Goal: Use online tool/utility: Utilize a website feature to perform a specific function

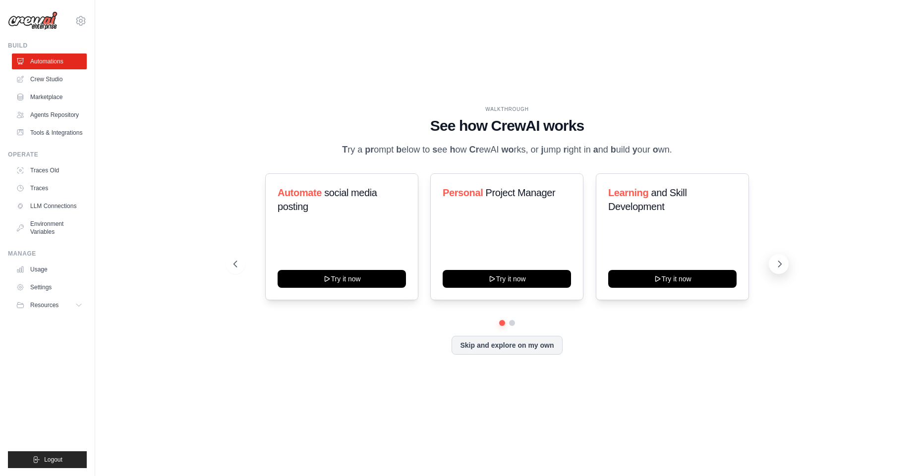
click at [780, 263] on icon at bounding box center [780, 264] width 10 height 10
click at [780, 263] on icon at bounding box center [780, 264] width 3 height 6
click at [50, 98] on link "Marketplace" at bounding box center [50, 97] width 75 height 16
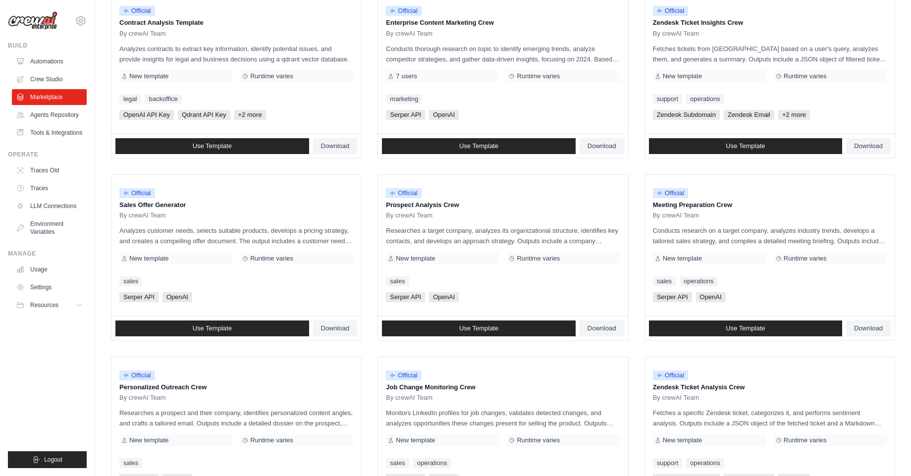
scroll to position [178, 0]
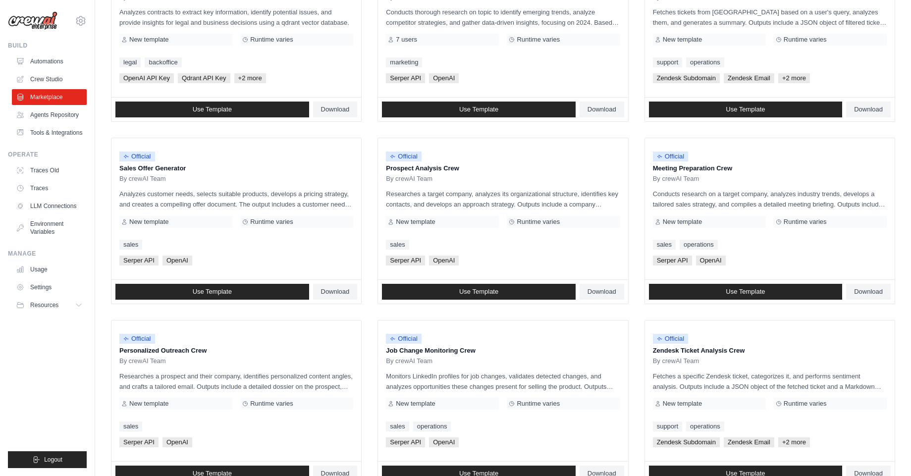
drag, startPoint x: 202, startPoint y: 165, endPoint x: 104, endPoint y: 161, distance: 98.2
click at [104, 161] on div "Search and Filters Find the perfect template for your needs Search Use Case bac…" at bounding box center [503, 274] width 816 height 887
click at [428, 165] on p "Prospect Analysis Crew" at bounding box center [503, 169] width 234 height 10
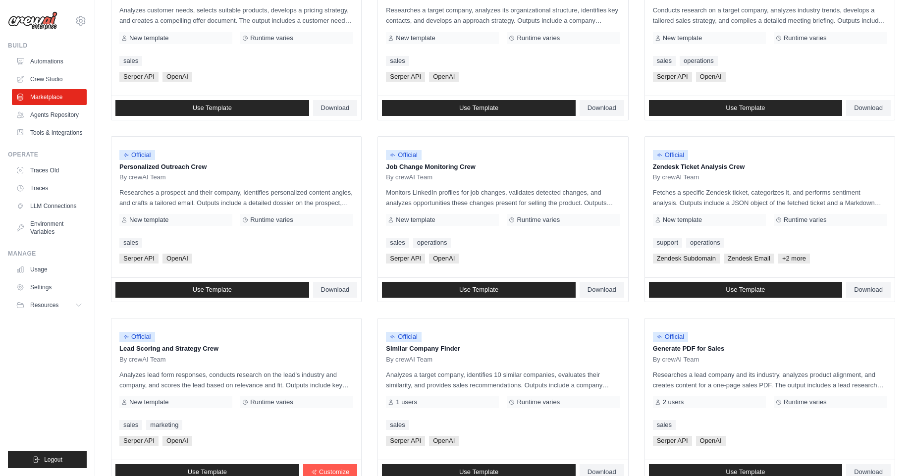
scroll to position [416, 0]
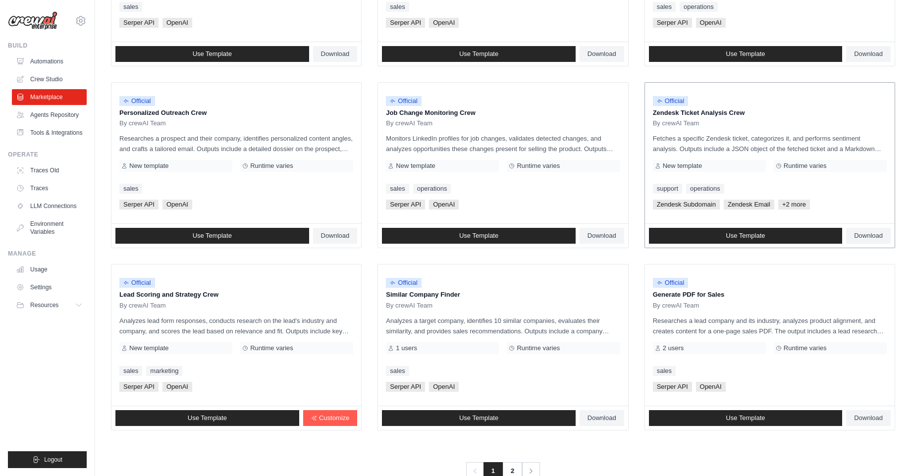
click at [667, 115] on p "Zendesk Ticket Analysis Crew" at bounding box center [770, 113] width 234 height 10
drag, startPoint x: 667, startPoint y: 115, endPoint x: 714, endPoint y: 115, distance: 47.6
click at [714, 115] on p "Zendesk Ticket Analysis Crew" at bounding box center [770, 113] width 234 height 10
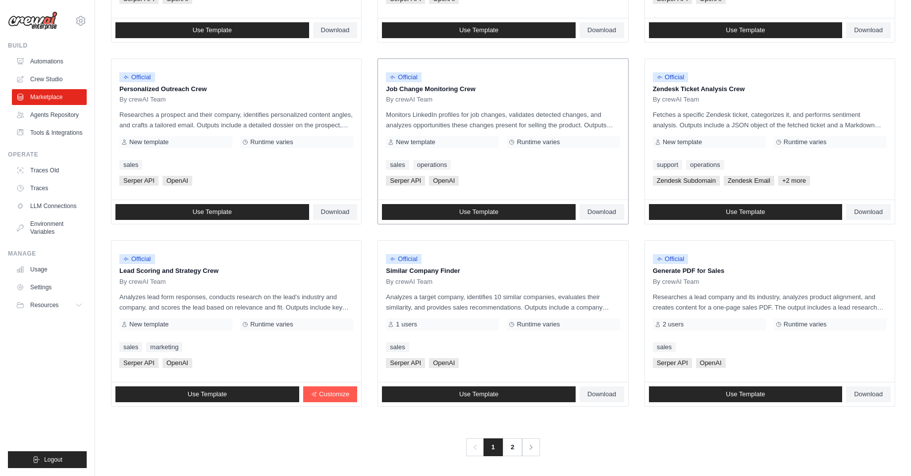
scroll to position [442, 0]
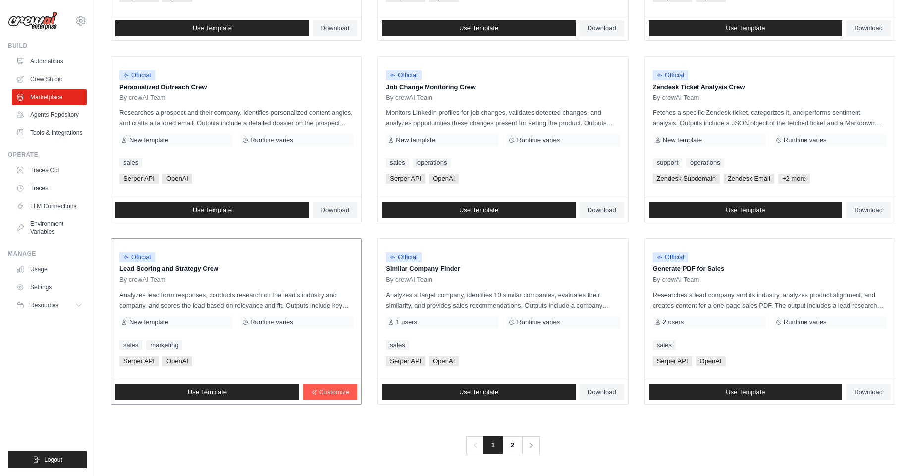
click at [133, 269] on p "Lead Scoring and Strategy Crew" at bounding box center [236, 269] width 234 height 10
drag, startPoint x: 133, startPoint y: 269, endPoint x: 150, endPoint y: 269, distance: 16.9
click at [150, 269] on p "Lead Scoring and Strategy Crew" at bounding box center [236, 269] width 234 height 10
click at [185, 270] on p "Lead Scoring and Strategy Crew" at bounding box center [236, 269] width 234 height 10
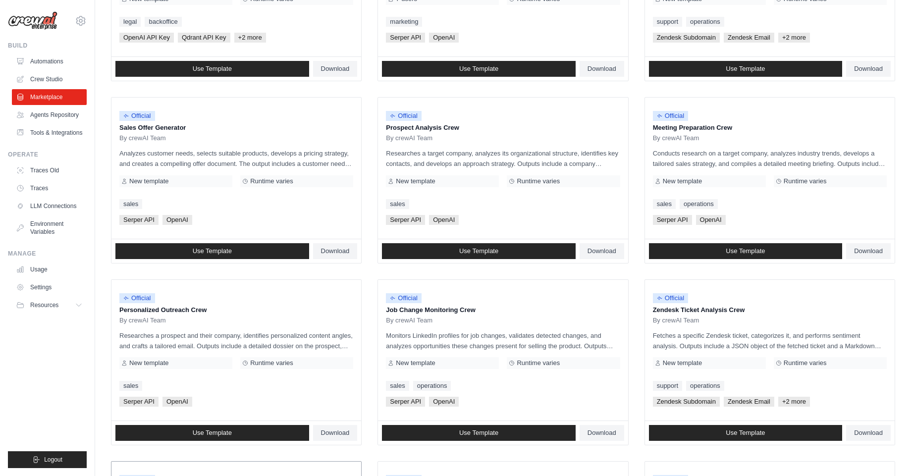
scroll to position [204, 0]
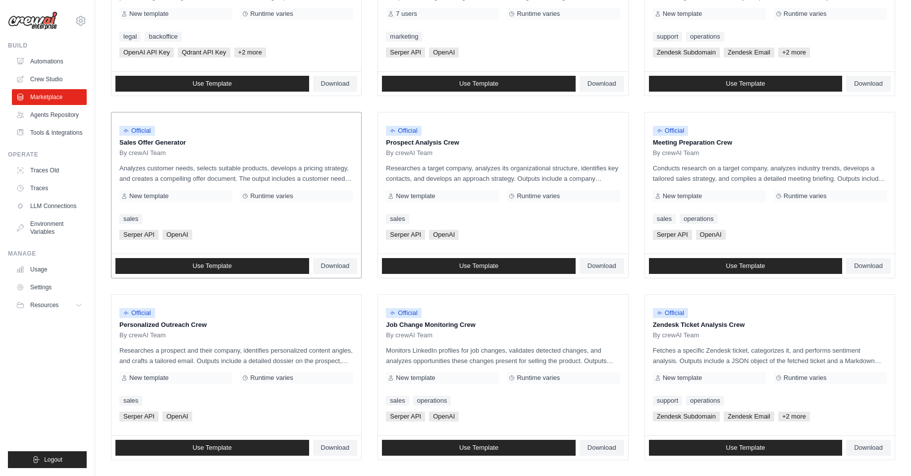
click at [127, 141] on p "Sales Offer Generator" at bounding box center [236, 143] width 234 height 10
drag, startPoint x: 127, startPoint y: 141, endPoint x: 171, endPoint y: 144, distance: 44.2
click at [171, 144] on p "Sales Offer Generator" at bounding box center [236, 143] width 234 height 10
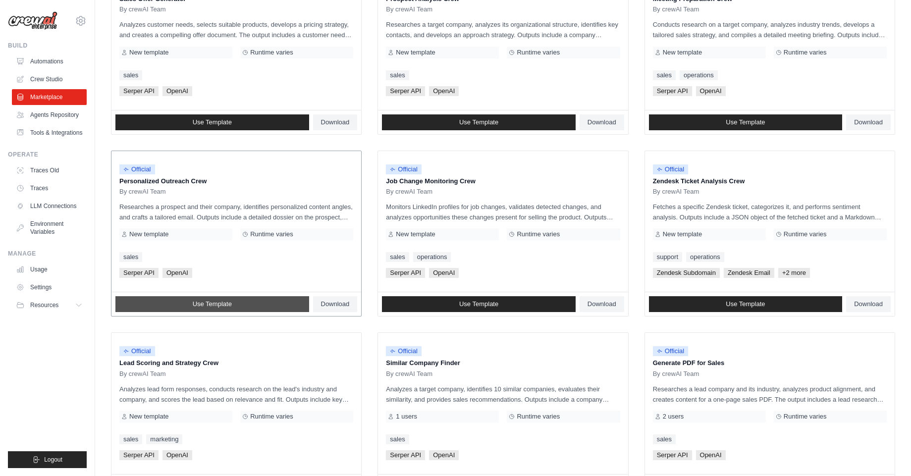
scroll to position [442, 0]
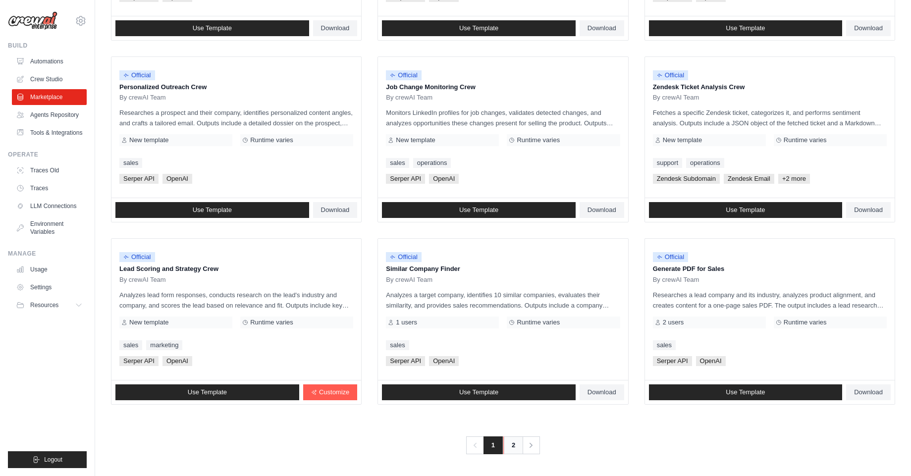
click at [511, 442] on link "2" at bounding box center [514, 446] width 20 height 18
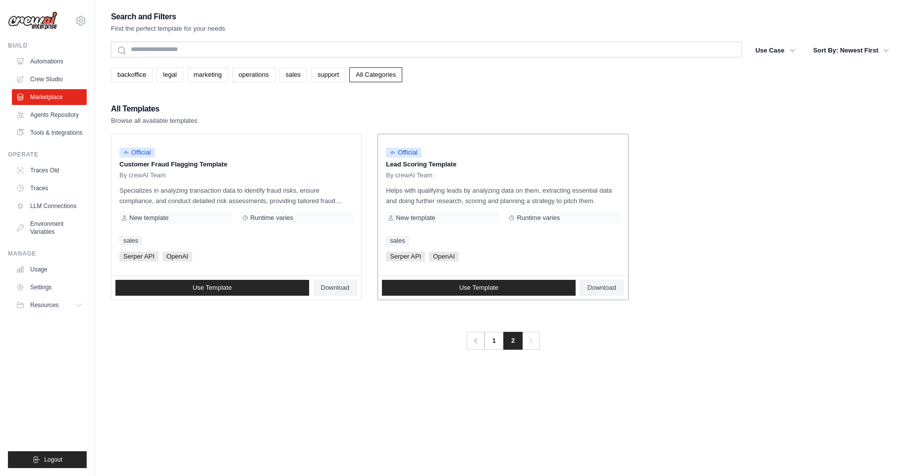
click at [402, 163] on p "Lead Scoring Template" at bounding box center [503, 165] width 234 height 10
click at [47, 64] on link "Automations" at bounding box center [50, 62] width 75 height 16
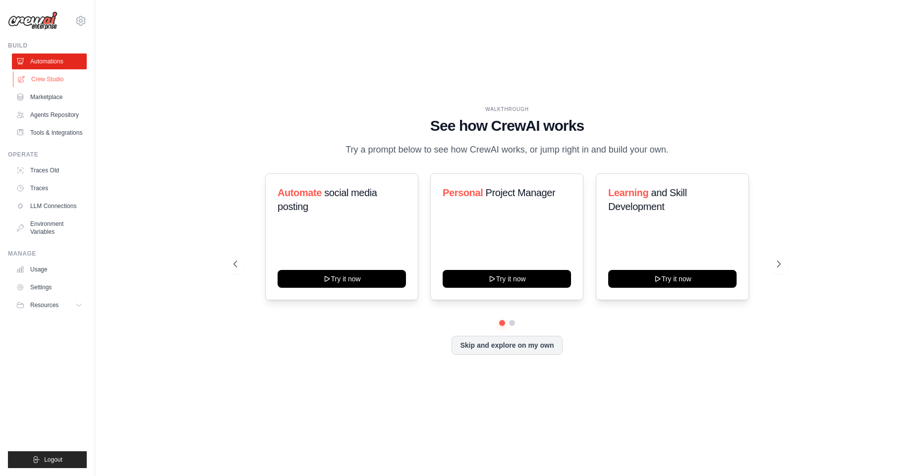
click at [43, 83] on link "Crew Studio" at bounding box center [50, 79] width 75 height 16
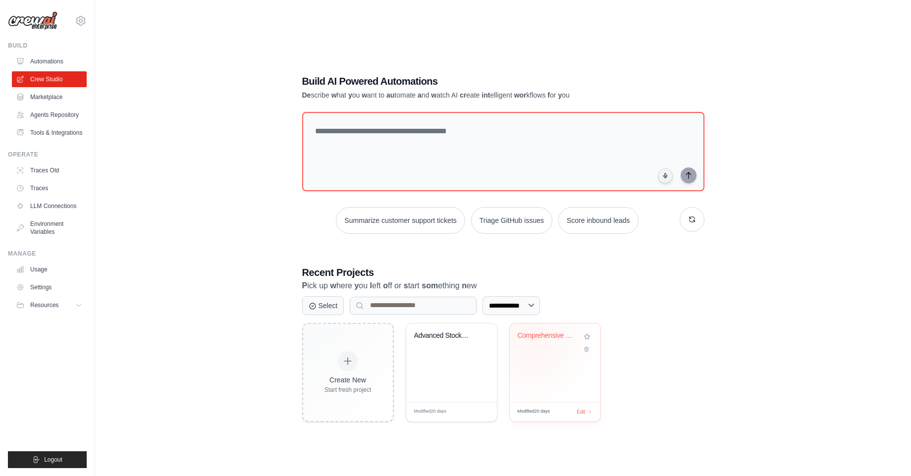
click at [532, 339] on div "Comprehensive Investment Analysis A..." at bounding box center [548, 338] width 60 height 13
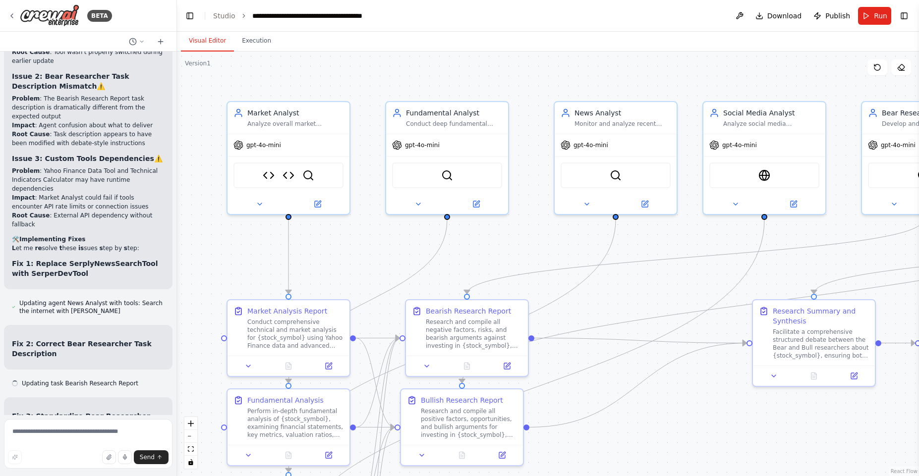
scroll to position [12307, 0]
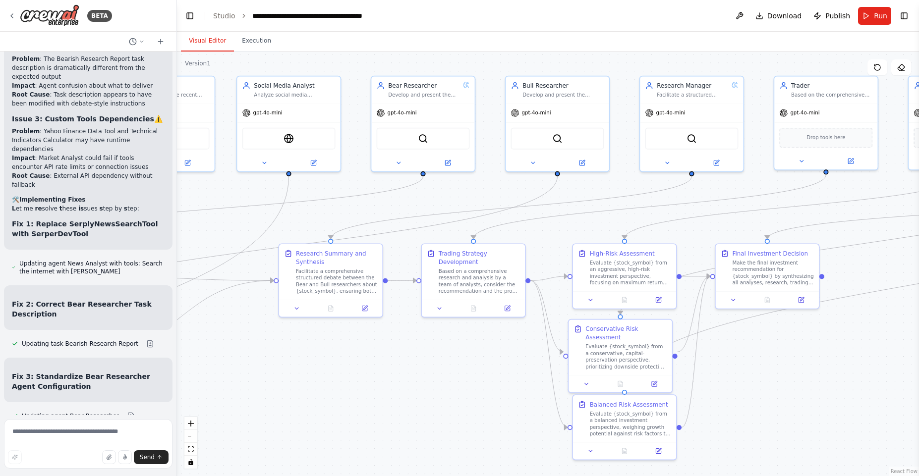
drag, startPoint x: 571, startPoint y: 229, endPoint x: 125, endPoint y: 184, distance: 448.3
click at [125, 184] on div "BETA A inv estment tr ading f irm ▶ Thought process I 'd be h appy to h elp y o…" at bounding box center [459, 238] width 919 height 476
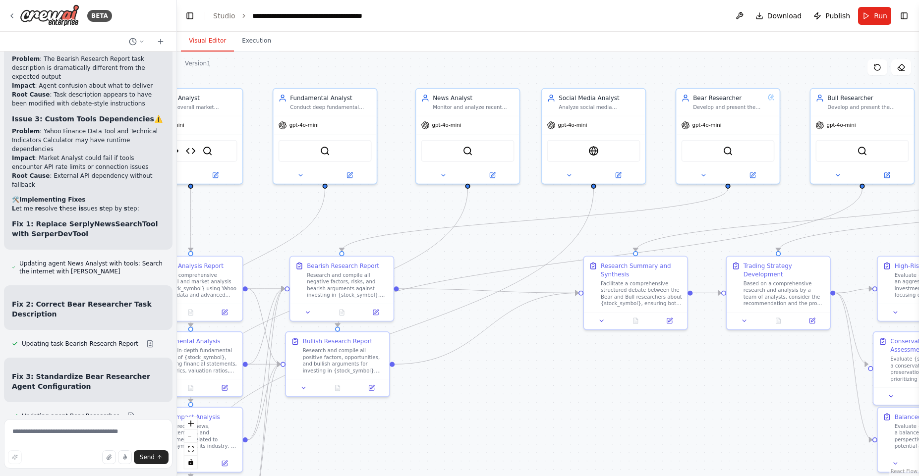
drag, startPoint x: 614, startPoint y: 183, endPoint x: 918, endPoint y: 196, distance: 305.1
click at [918, 196] on div "BETA A inv estment tr ading f irm ▶ Thought process I 'd be h appy to h elp y o…" at bounding box center [459, 238] width 919 height 476
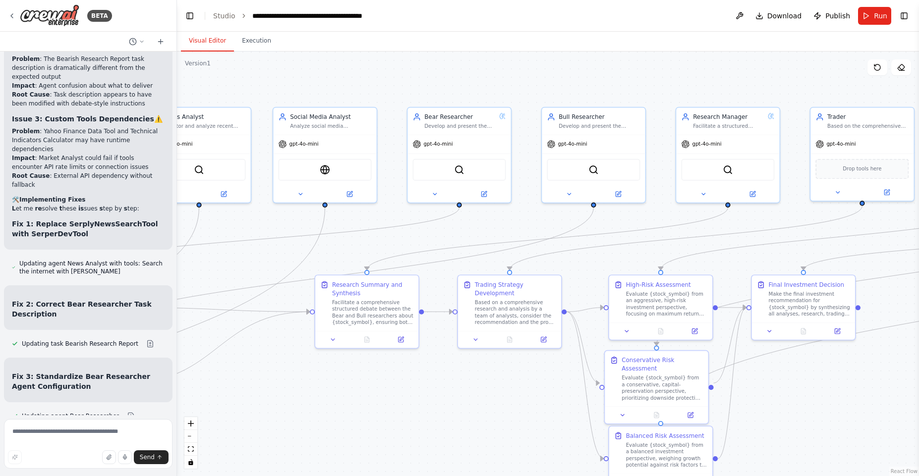
drag, startPoint x: 508, startPoint y: 194, endPoint x: 233, endPoint y: 213, distance: 275.2
click at [233, 213] on div ".deletable-edge-delete-btn { width: 20px; height: 20px; border: 0px solid #ffff…" at bounding box center [548, 264] width 742 height 425
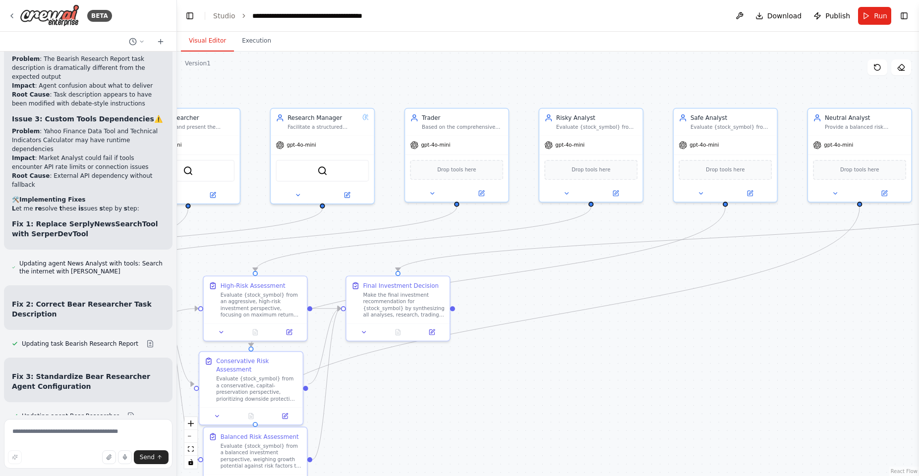
drag, startPoint x: 639, startPoint y: 215, endPoint x: 239, endPoint y: 216, distance: 400.0
click at [239, 216] on div ".deletable-edge-delete-btn { width: 20px; height: 20px; border: 0px solid #ffff…" at bounding box center [548, 264] width 742 height 425
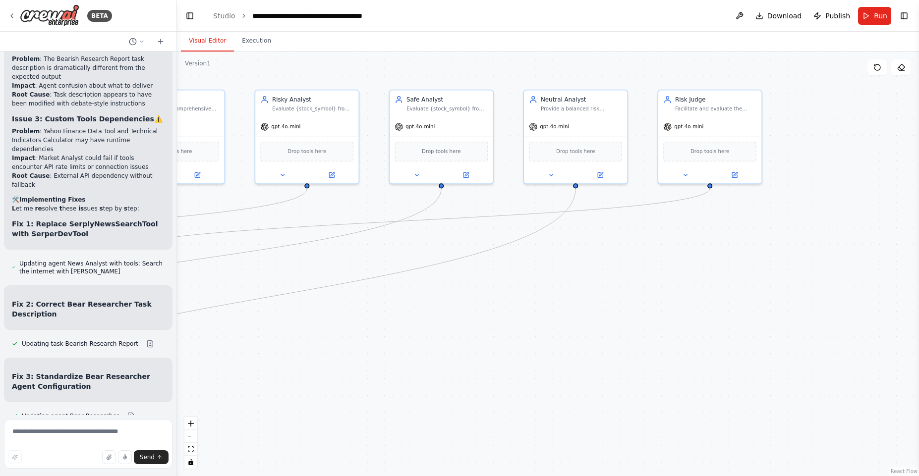
drag, startPoint x: 847, startPoint y: 276, endPoint x: 563, endPoint y: 258, distance: 284.6
click at [563, 258] on div ".deletable-edge-delete-btn { width: 20px; height: 20px; border: 0px solid #ffff…" at bounding box center [548, 264] width 742 height 425
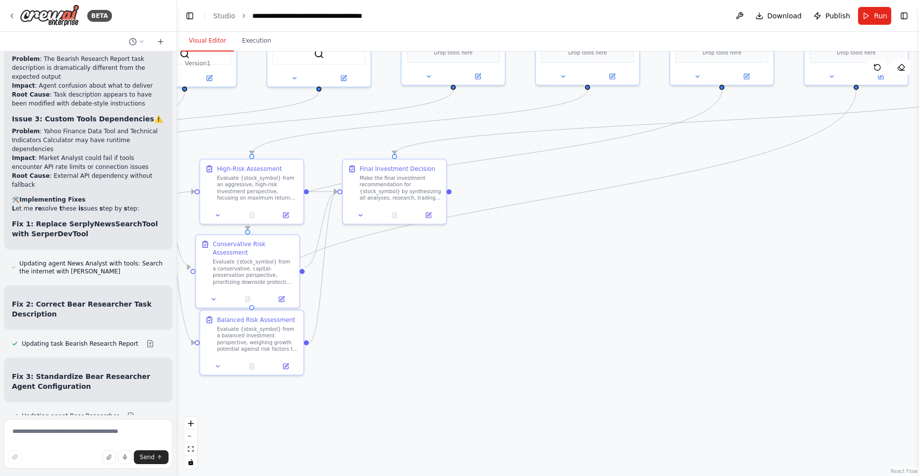
drag, startPoint x: 576, startPoint y: 317, endPoint x: 857, endPoint y: 218, distance: 297.4
click at [857, 218] on div ".deletable-edge-delete-btn { width: 20px; height: 20px; border: 0px solid #ffff…" at bounding box center [548, 264] width 742 height 425
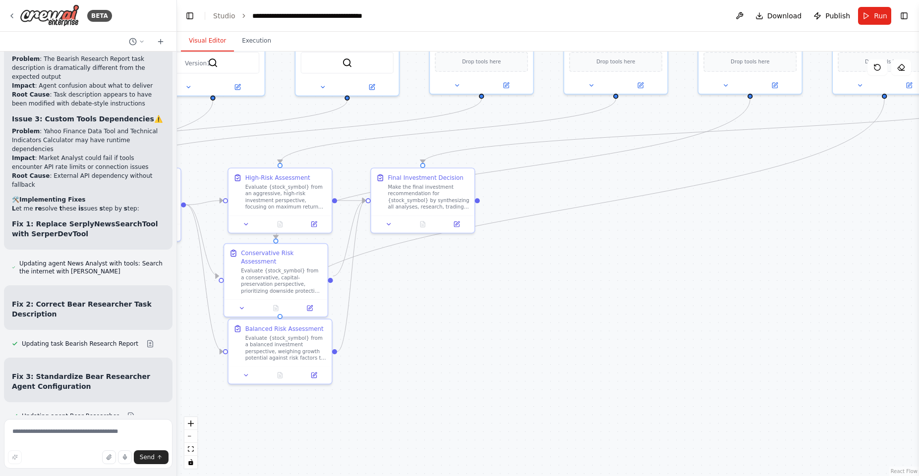
drag, startPoint x: 552, startPoint y: 236, endPoint x: 666, endPoint y: 266, distance: 118.3
click at [666, 266] on div ".deletable-edge-delete-btn { width: 20px; height: 20px; border: 0px solid #ffff…" at bounding box center [548, 264] width 742 height 425
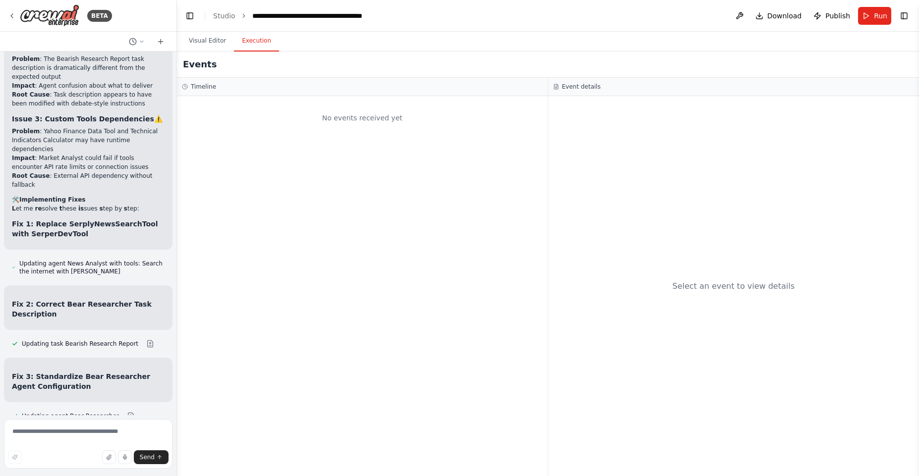
click at [244, 43] on button "Execution" at bounding box center [256, 41] width 45 height 21
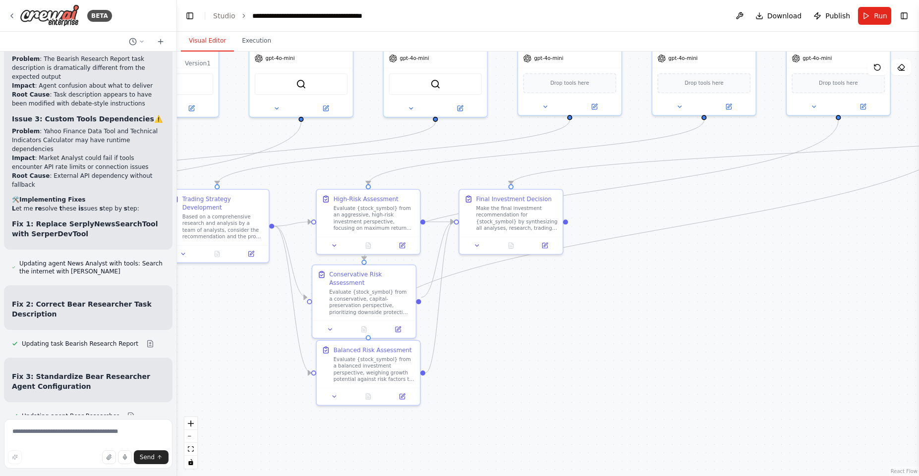
click at [202, 39] on button "Visual Editor" at bounding box center [207, 41] width 53 height 21
click at [254, 41] on button "Execution" at bounding box center [256, 41] width 45 height 21
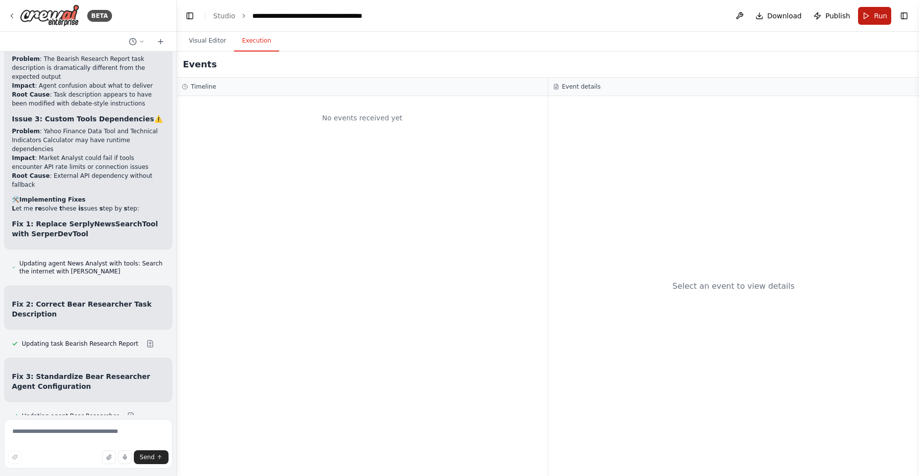
click at [871, 16] on button "Run" at bounding box center [874, 16] width 33 height 18
click at [189, 41] on button "Visual Editor" at bounding box center [207, 41] width 53 height 21
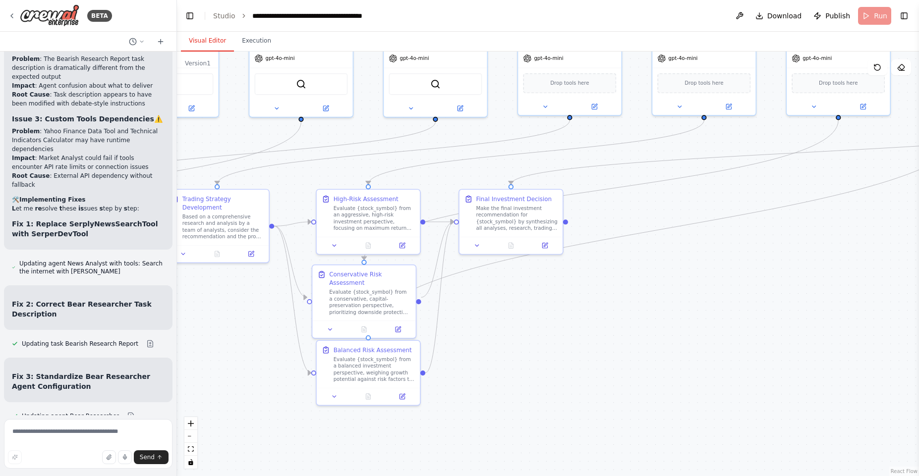
click at [883, 18] on header "**********" at bounding box center [548, 16] width 742 height 32
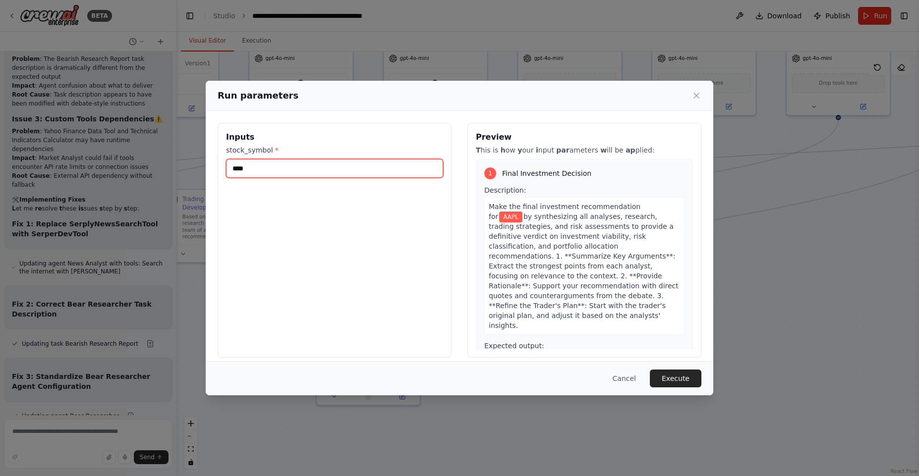
click at [379, 175] on input "****" at bounding box center [334, 168] width 217 height 19
type input "****"
click at [680, 384] on button "Execute" at bounding box center [676, 379] width 52 height 18
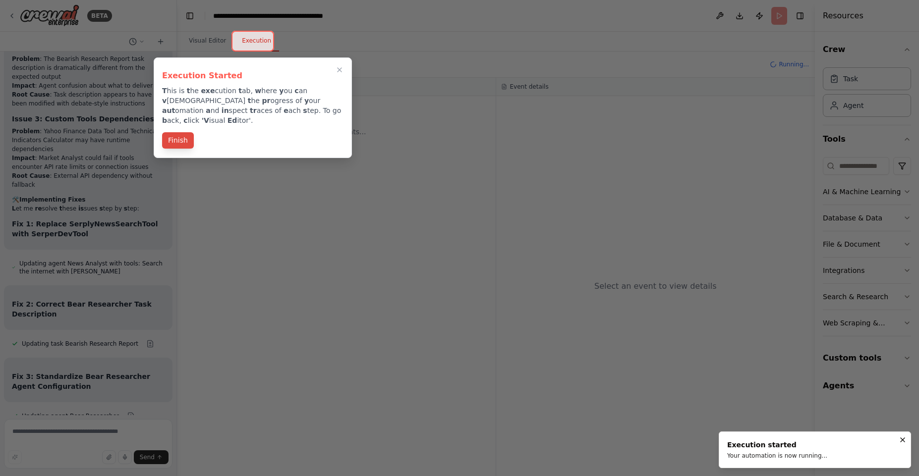
click at [175, 132] on button "Finish" at bounding box center [178, 140] width 32 height 16
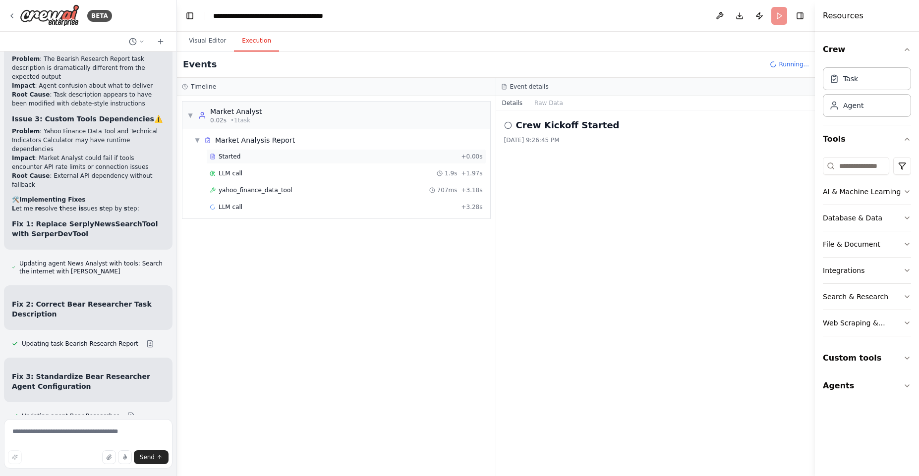
click at [288, 153] on div "Started" at bounding box center [333, 157] width 247 height 8
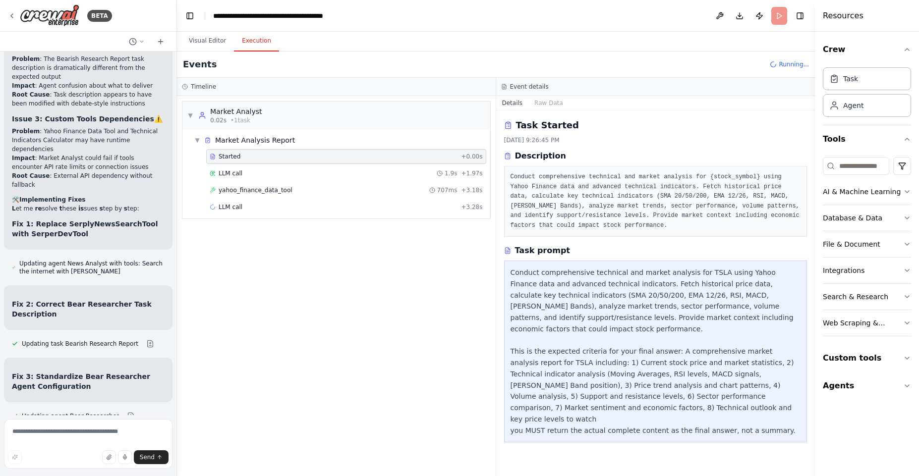
click at [495, 236] on div "▼ Market Analyst 0.02s • 1 task ▼ Market Analysis Report Started + 0.00s LLM ca…" at bounding box center [336, 286] width 319 height 380
click at [221, 37] on button "Visual Editor" at bounding box center [207, 41] width 53 height 21
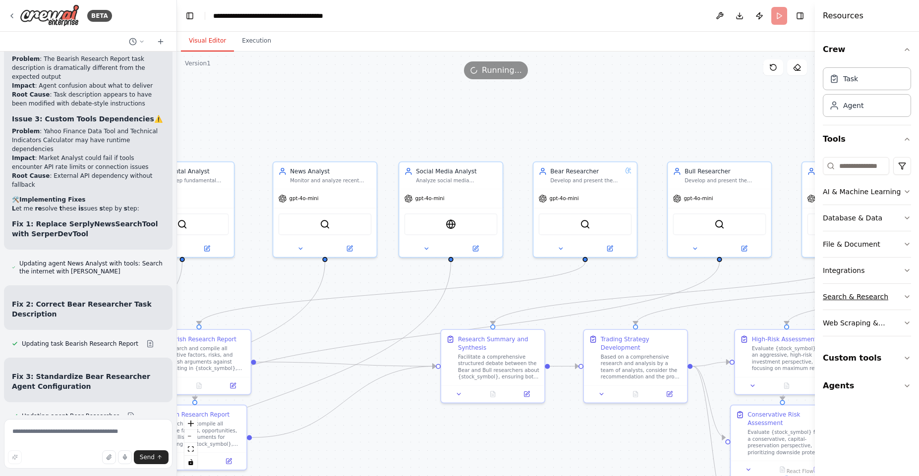
drag, startPoint x: 362, startPoint y: 133, endPoint x: 847, endPoint y: 294, distance: 510.2
click at [847, 294] on div "BETA A inv estment tr ading f irm ▶ Thought process I 'd be h appy to h elp y o…" at bounding box center [459, 238] width 919 height 476
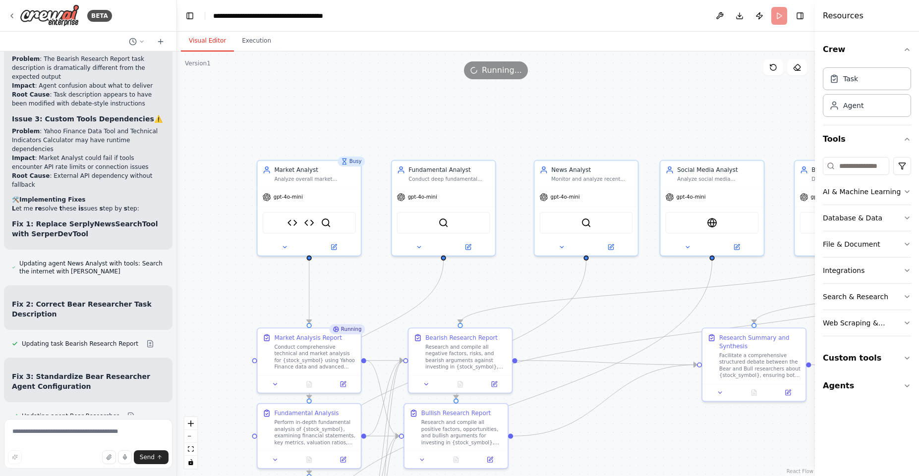
drag, startPoint x: 307, startPoint y: 293, endPoint x: 498, endPoint y: 273, distance: 192.4
click at [498, 273] on div ".deletable-edge-delete-btn { width: 20px; height: 20px; border: 0px solid #ffff…" at bounding box center [496, 264] width 638 height 425
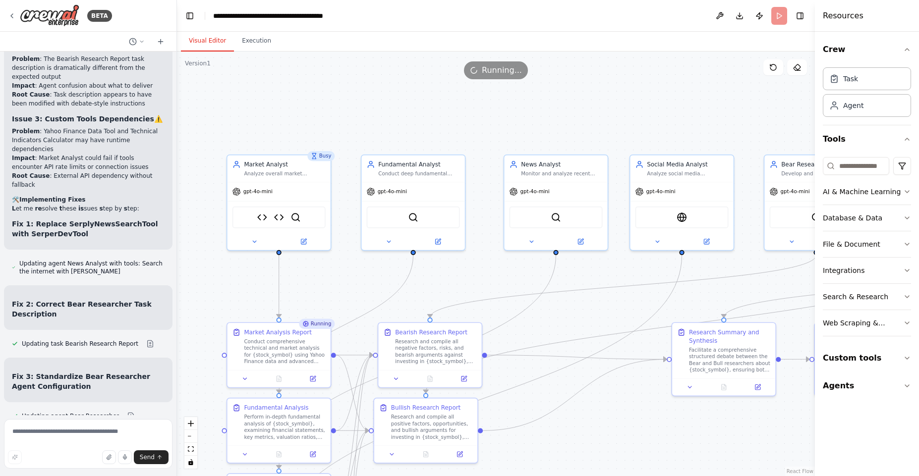
drag, startPoint x: 629, startPoint y: 271, endPoint x: 603, endPoint y: 268, distance: 26.4
click at [603, 268] on div ".deletable-edge-delete-btn { width: 20px; height: 20px; border: 0px solid #ffff…" at bounding box center [496, 264] width 638 height 425
click at [277, 335] on div "Market Analysis Report Conduct comprehensive technical and market analysis for …" at bounding box center [284, 345] width 81 height 37
click at [272, 334] on div "Market Analysis Report" at bounding box center [277, 331] width 67 height 8
click at [319, 380] on button at bounding box center [312, 377] width 29 height 10
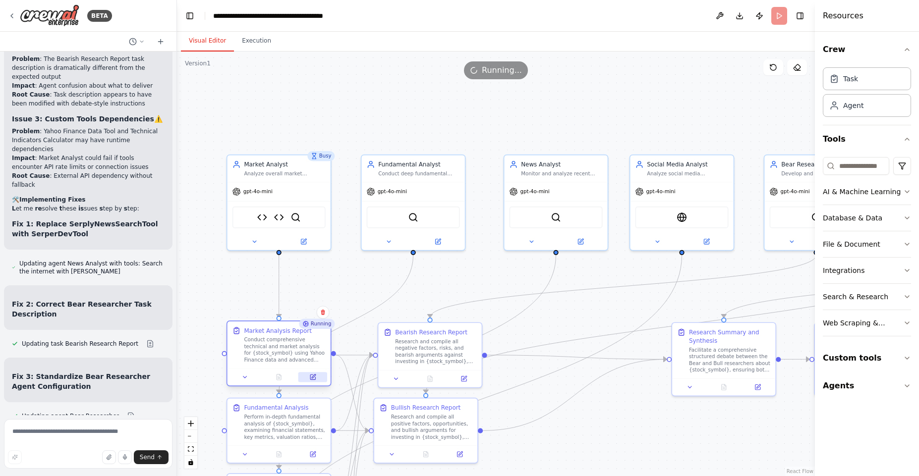
click at [320, 375] on button at bounding box center [312, 377] width 29 height 10
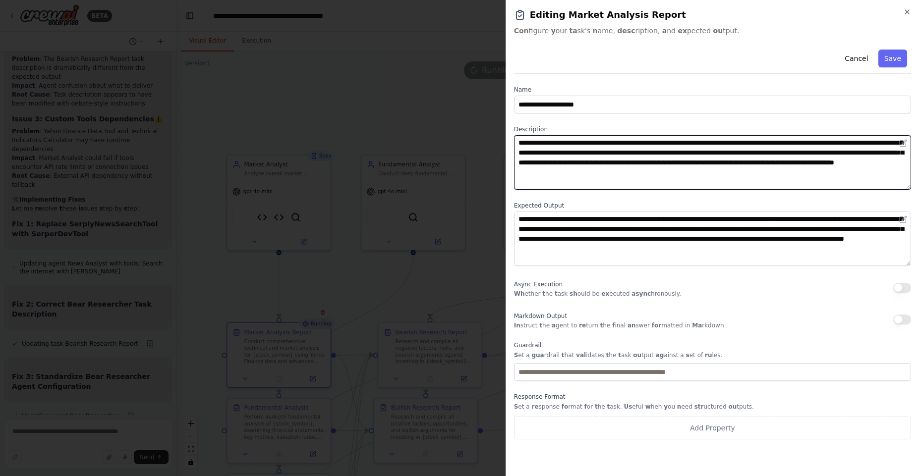
click at [532, 141] on textarea "**********" at bounding box center [712, 162] width 397 height 55
drag, startPoint x: 532, startPoint y: 141, endPoint x: 675, endPoint y: 146, distance: 142.3
click at [675, 146] on textarea "**********" at bounding box center [712, 162] width 397 height 55
click at [716, 136] on textarea "**********" at bounding box center [712, 162] width 397 height 55
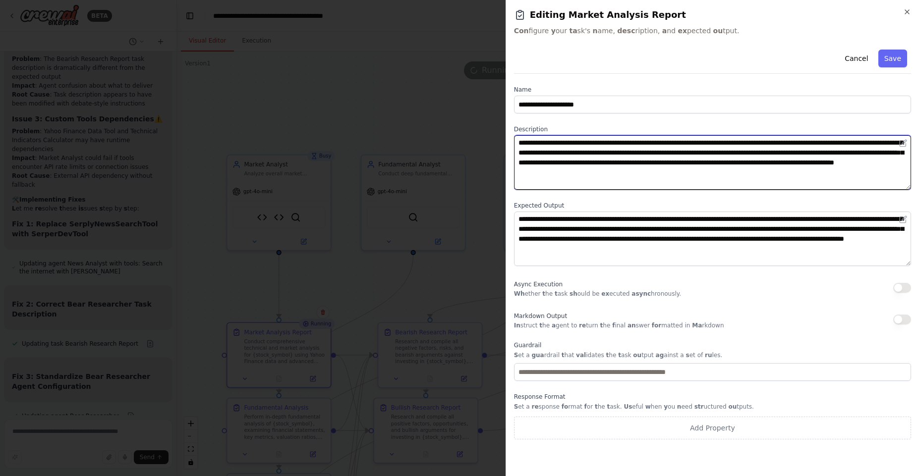
drag, startPoint x: 767, startPoint y: 138, endPoint x: 832, endPoint y: 139, distance: 64.4
click at [832, 139] on textarea "**********" at bounding box center [712, 162] width 397 height 55
drag, startPoint x: 637, startPoint y: 147, endPoint x: 753, endPoint y: 153, distance: 116.6
click at [753, 153] on textarea "**********" at bounding box center [712, 162] width 397 height 55
click at [720, 152] on textarea "**********" at bounding box center [712, 162] width 397 height 55
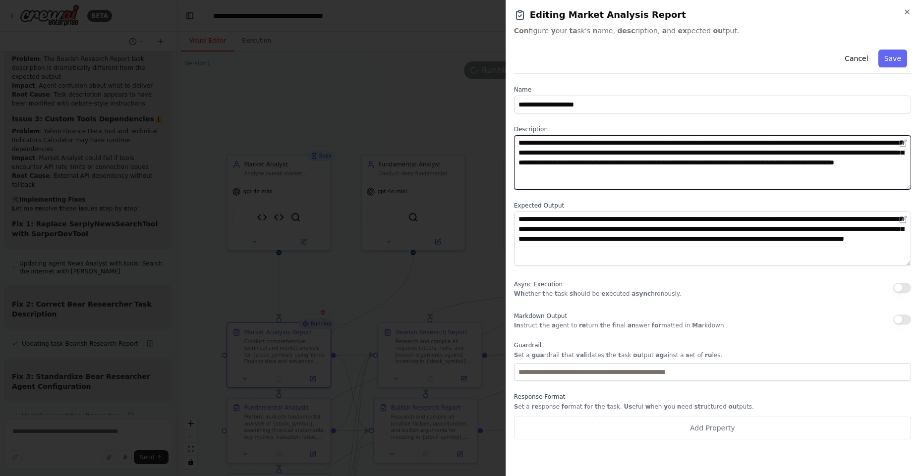
drag, startPoint x: 720, startPoint y: 152, endPoint x: 639, endPoint y: 151, distance: 80.8
click at [639, 151] on textarea "**********" at bounding box center [712, 162] width 397 height 55
drag, startPoint x: 551, startPoint y: 162, endPoint x: 842, endPoint y: 167, distance: 291.0
click at [842, 167] on textarea "**********" at bounding box center [712, 162] width 397 height 55
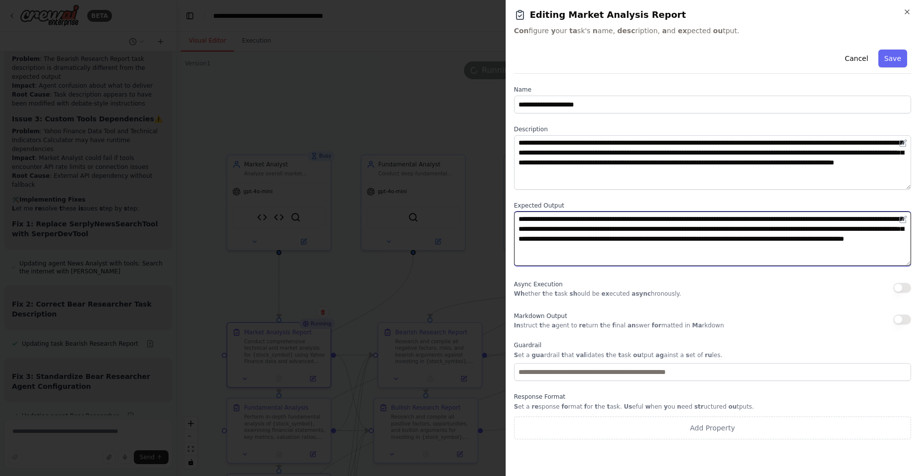
drag, startPoint x: 517, startPoint y: 226, endPoint x: 753, endPoint y: 246, distance: 236.8
click at [753, 246] on textarea "**********" at bounding box center [712, 239] width 397 height 55
click at [753, 247] on textarea "**********" at bounding box center [712, 239] width 397 height 55
drag, startPoint x: 754, startPoint y: 248, endPoint x: 514, endPoint y: 221, distance: 241.4
click at [514, 221] on textarea "**********" at bounding box center [712, 239] width 397 height 55
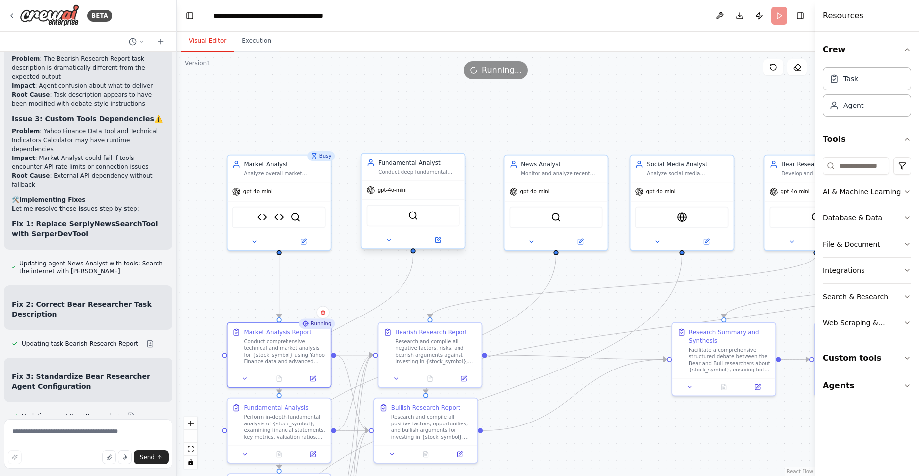
click at [402, 162] on div "Fundamental Analyst" at bounding box center [418, 163] width 81 height 8
click at [441, 242] on button at bounding box center [438, 240] width 48 height 10
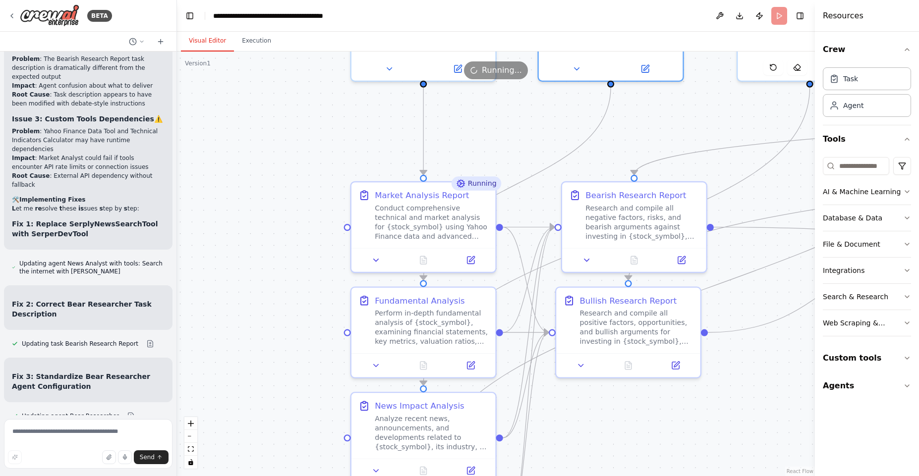
drag, startPoint x: 321, startPoint y: 249, endPoint x: 500, endPoint y: -3, distance: 309.3
click at [500, 0] on html "BETA A inv estment tr ading f irm ▶ Thought process I 'd be h appy to h elp y o…" at bounding box center [459, 238] width 919 height 476
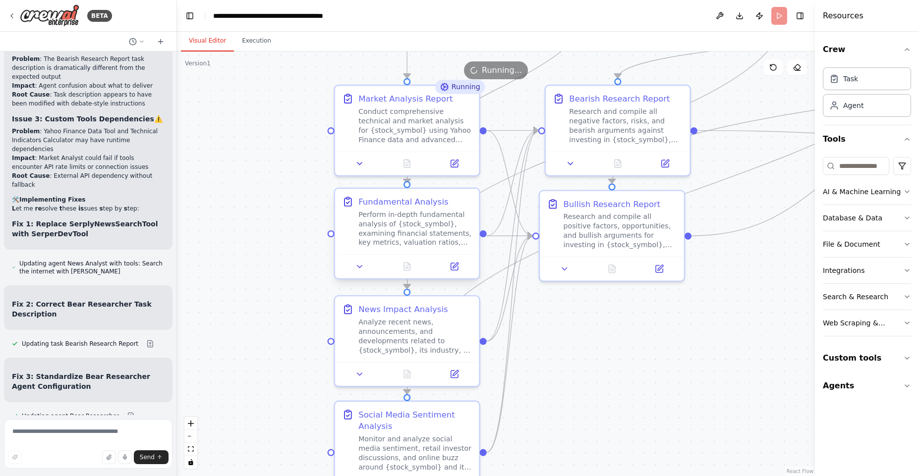
click at [371, 214] on div "Perform in-depth fundamental analysis of {stock_symbol}, examining financial st…" at bounding box center [415, 229] width 114 height 38
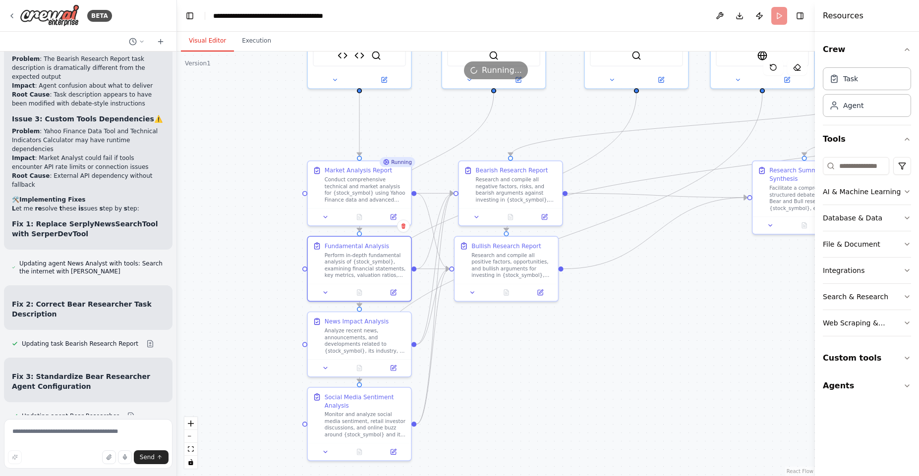
drag, startPoint x: 337, startPoint y: 233, endPoint x: 264, endPoint y: 254, distance: 75.8
click at [264, 254] on div ".deletable-edge-delete-btn { width: 20px; height: 20px; border: 0px solid #ffff…" at bounding box center [496, 264] width 638 height 425
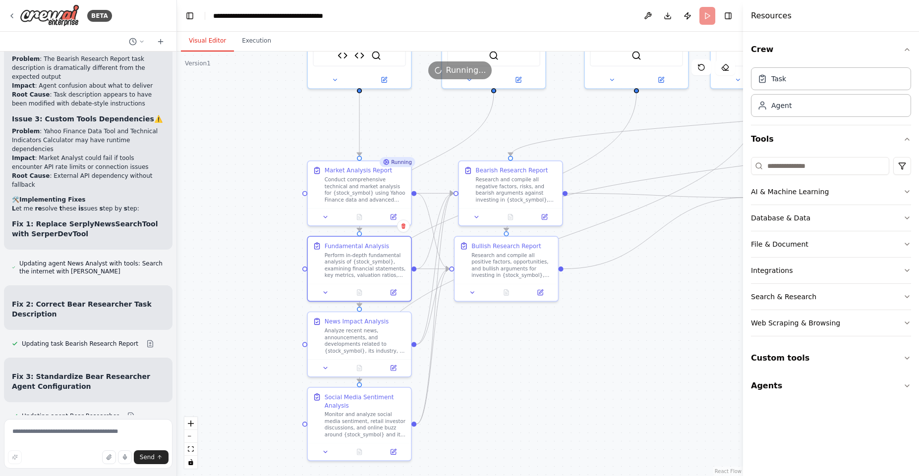
drag, startPoint x: 817, startPoint y: 51, endPoint x: 743, endPoint y: 58, distance: 74.2
click at [743, 58] on div at bounding box center [745, 238] width 4 height 476
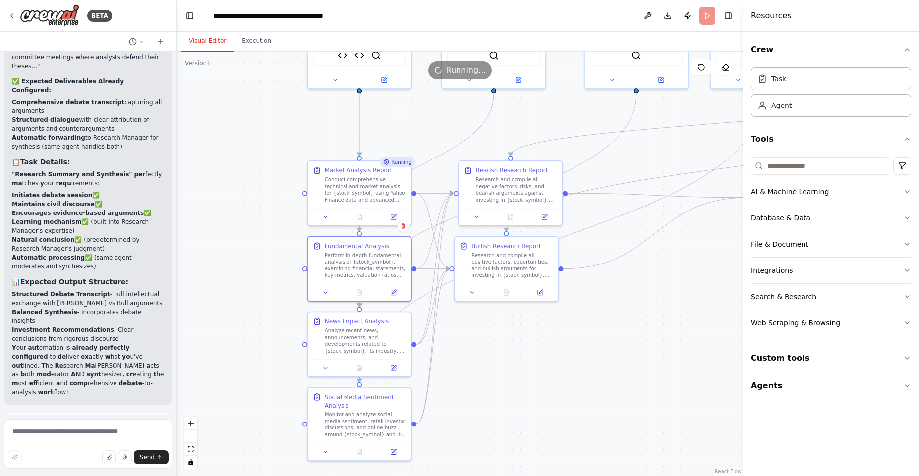
scroll to position [11296, 0]
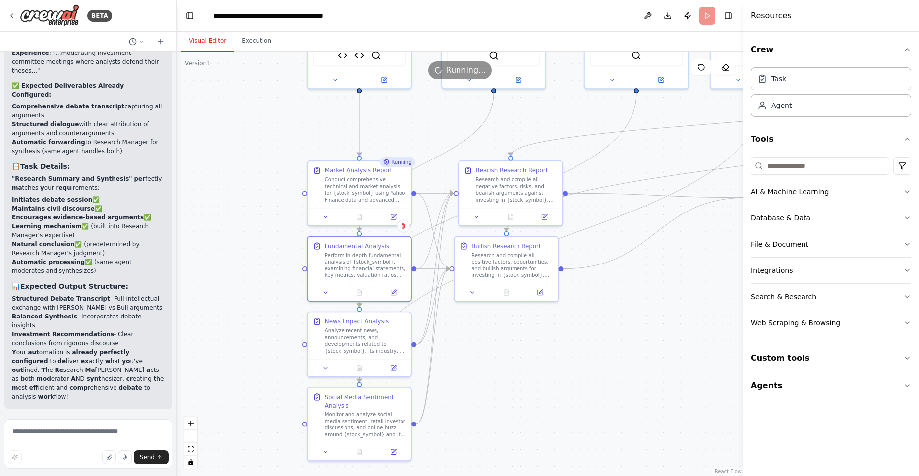
click at [910, 187] on button "AI & Machine Learning" at bounding box center [831, 192] width 160 height 26
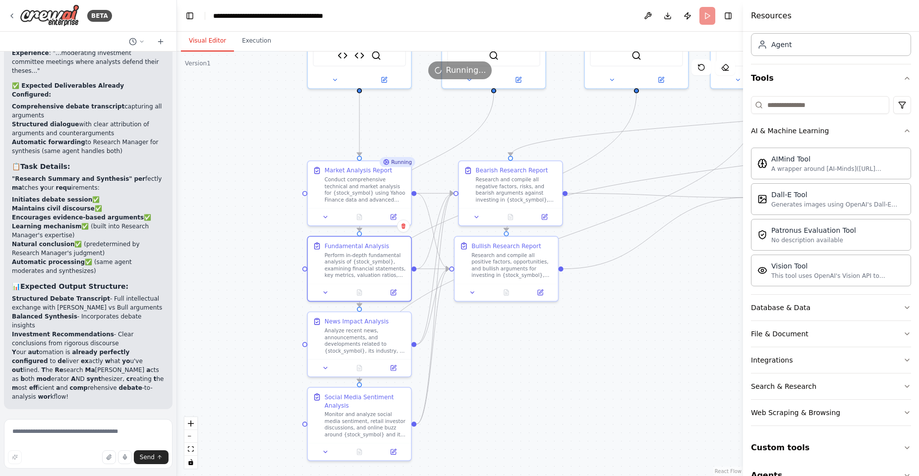
scroll to position [82, 0]
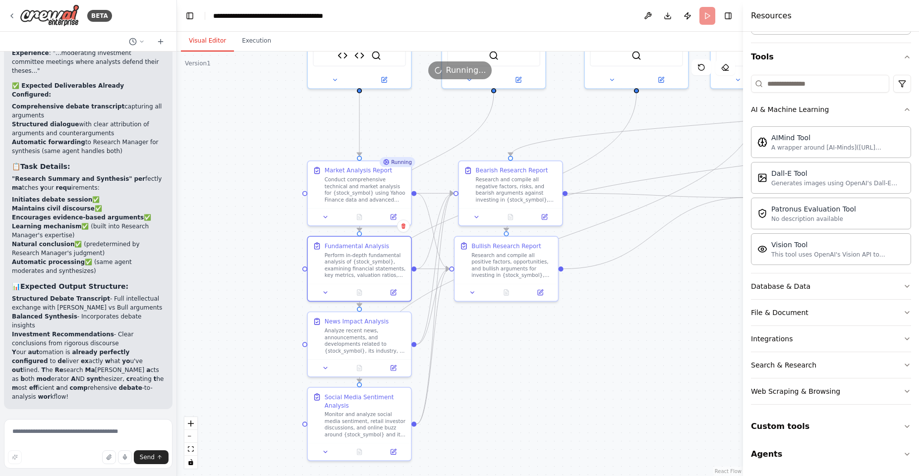
click at [906, 290] on div "Crew Task Agent Tools AI & Machine Learning AIMind Tool A wrapper around [AI-Mi…" at bounding box center [831, 254] width 176 height 445
click at [903, 287] on icon "button" at bounding box center [907, 287] width 8 height 8
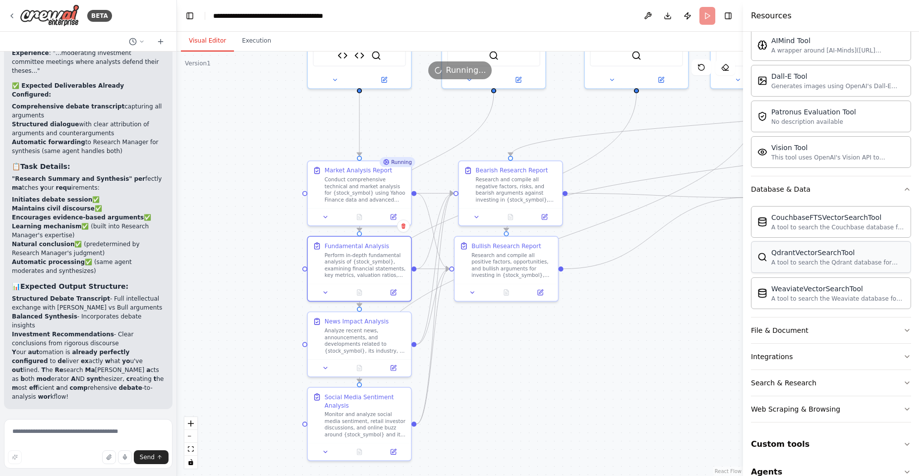
scroll to position [197, 0]
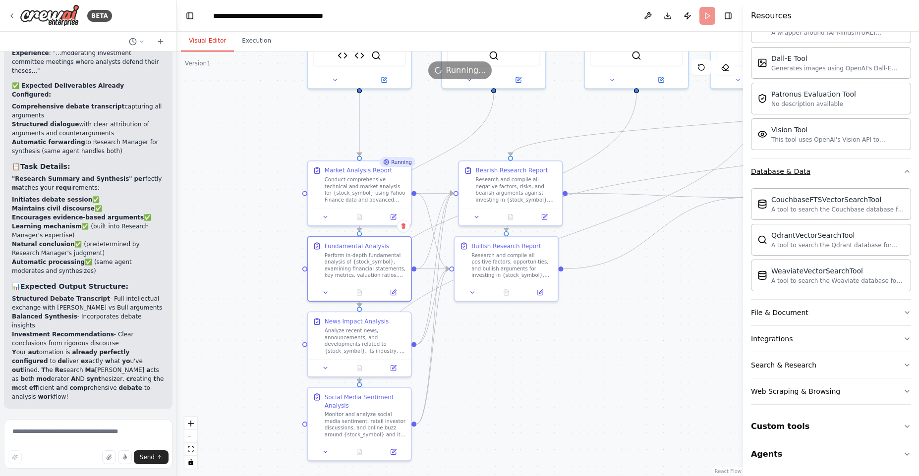
click at [889, 171] on button "Database & Data" at bounding box center [831, 172] width 160 height 26
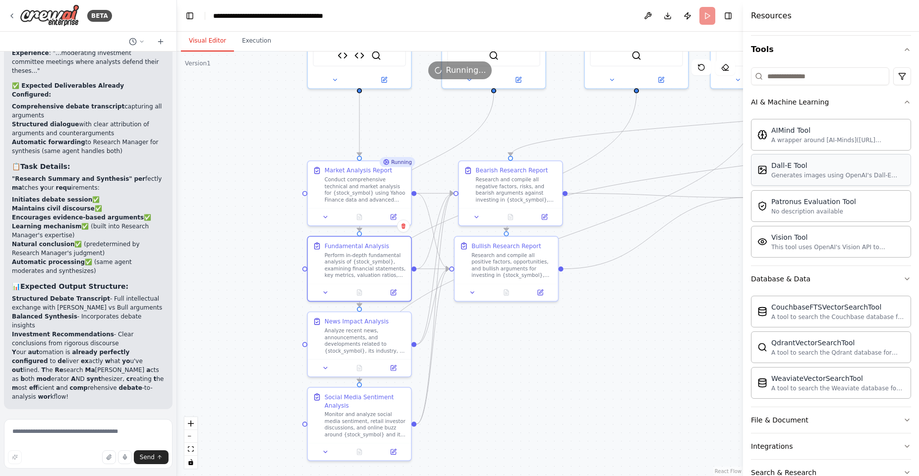
scroll to position [82, 0]
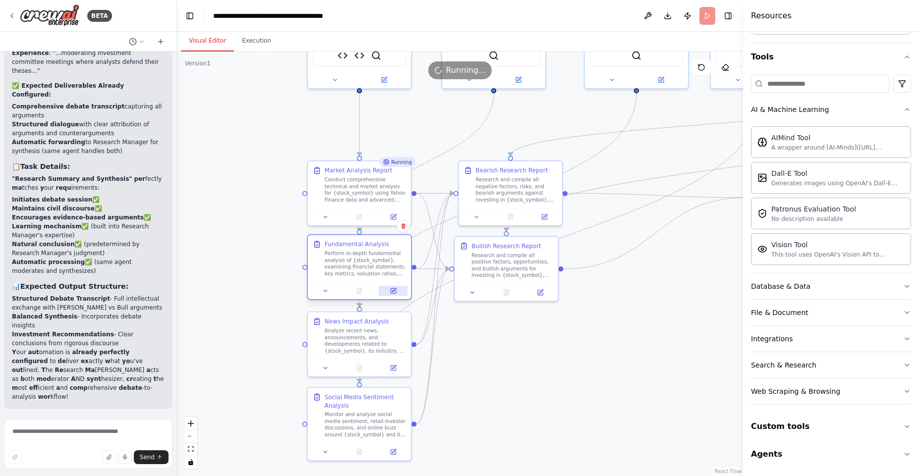
click at [400, 293] on button at bounding box center [393, 291] width 29 height 10
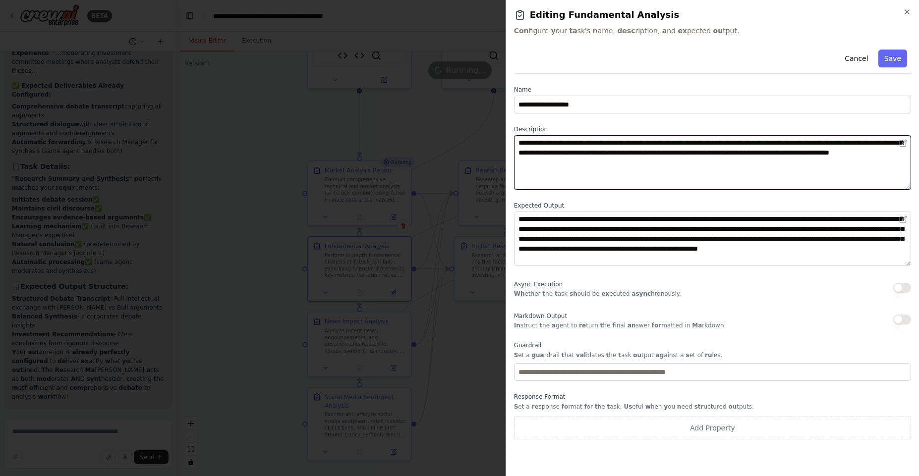
click at [588, 146] on textarea "**********" at bounding box center [712, 162] width 397 height 55
drag, startPoint x: 691, startPoint y: 166, endPoint x: 519, endPoint y: 130, distance: 175.2
click at [519, 130] on div "**********" at bounding box center [712, 157] width 397 height 64
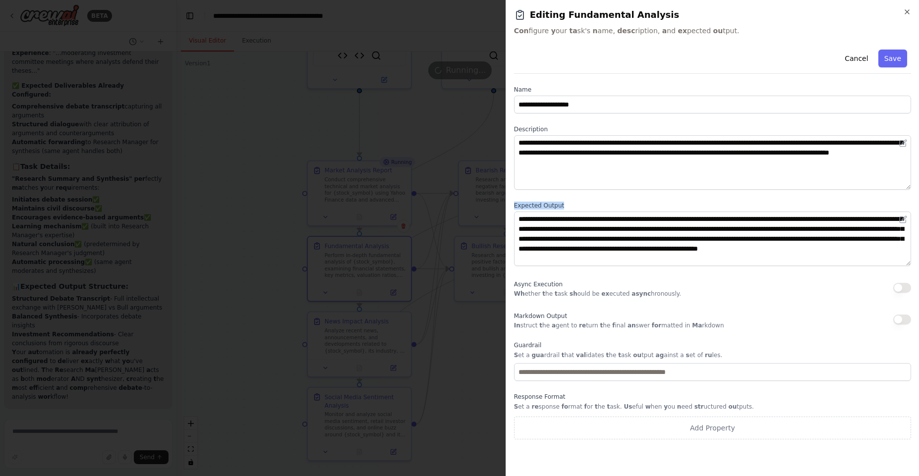
drag, startPoint x: 562, startPoint y: 205, endPoint x: 509, endPoint y: 204, distance: 53.5
click at [509, 204] on div "**********" at bounding box center [712, 238] width 413 height 476
click at [514, 317] on span "Markdown Output" at bounding box center [540, 316] width 53 height 7
drag, startPoint x: 518, startPoint y: 316, endPoint x: 580, endPoint y: 310, distance: 62.2
click at [580, 310] on div "Markdown Output In struct t he a gent to re turn t he f inal an swer for matted…" at bounding box center [619, 320] width 210 height 20
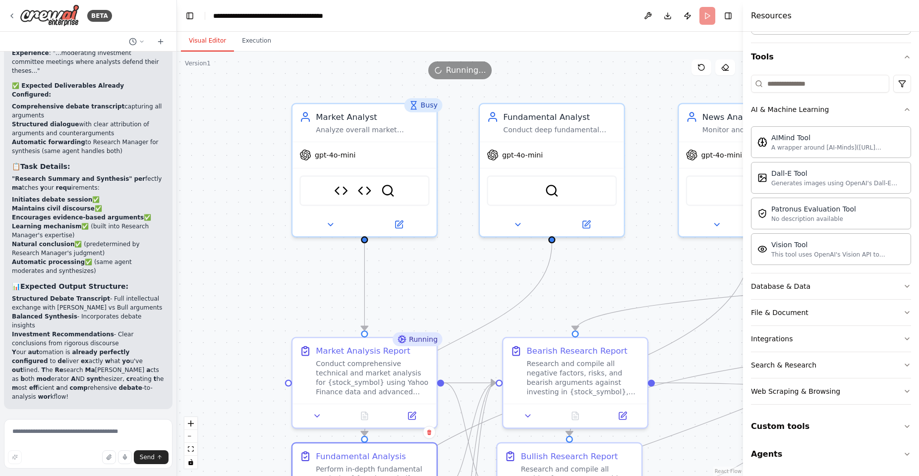
drag, startPoint x: 394, startPoint y: 114, endPoint x: 410, endPoint y: 271, distance: 158.5
click at [410, 271] on div ".deletable-edge-delete-btn { width: 20px; height: 20px; border: 0px solid #ffff…" at bounding box center [460, 264] width 566 height 425
click at [407, 227] on button at bounding box center [399, 223] width 66 height 14
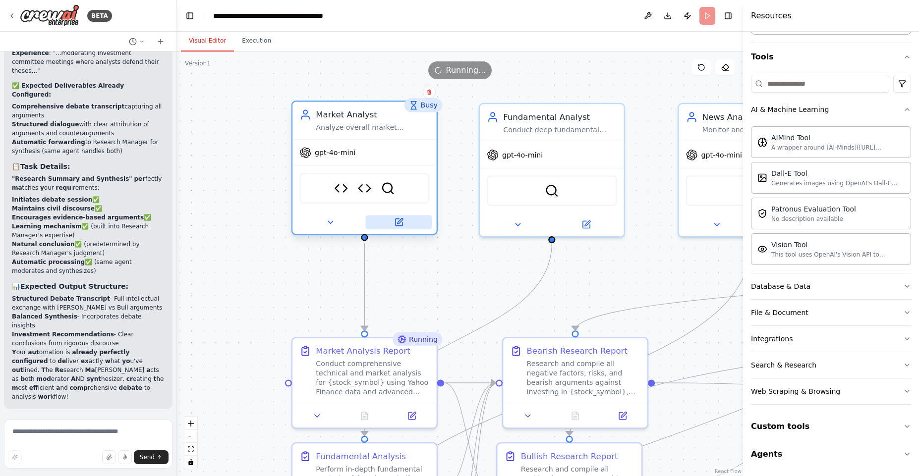
click at [402, 220] on icon at bounding box center [399, 221] width 5 height 5
click at [346, 149] on span "gpt-4o-mini" at bounding box center [335, 152] width 41 height 9
click at [401, 216] on button at bounding box center [399, 223] width 66 height 14
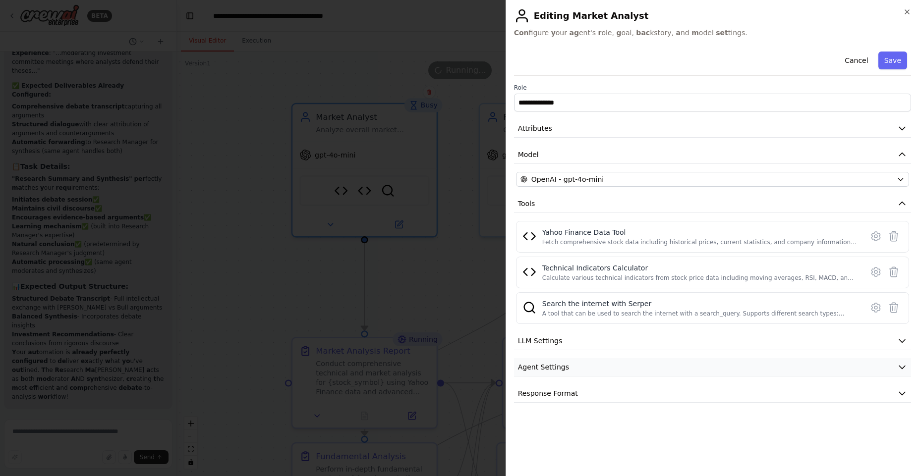
click at [561, 365] on span "Agent Settings" at bounding box center [543, 367] width 51 height 10
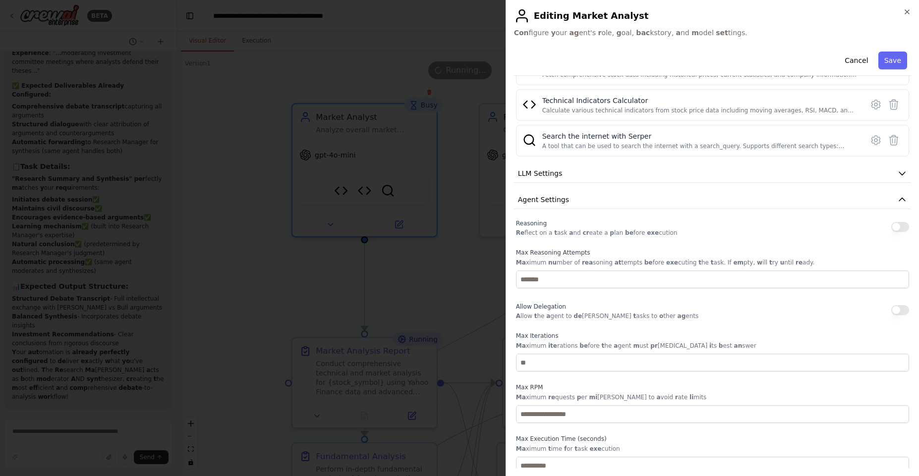
scroll to position [208, 0]
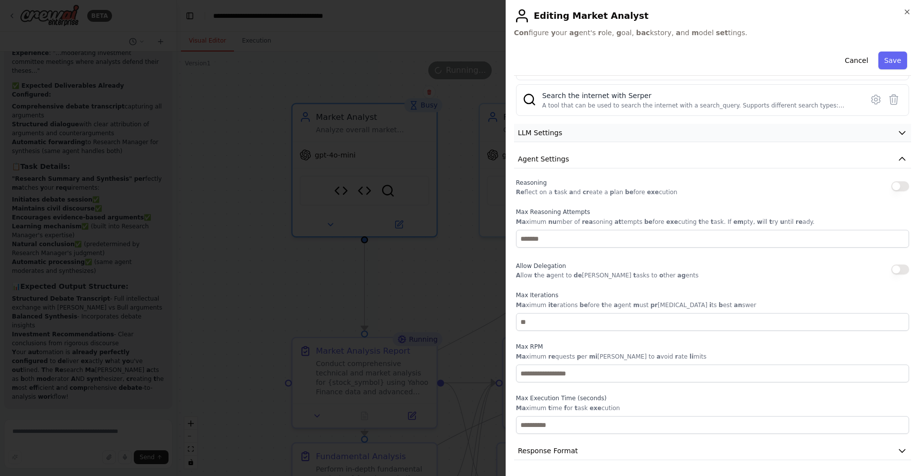
click at [601, 137] on button "LLM Settings" at bounding box center [712, 133] width 397 height 18
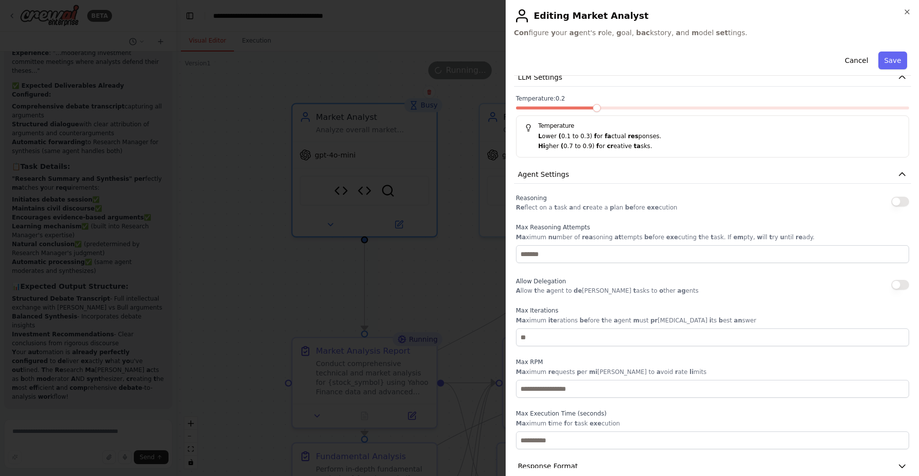
scroll to position [279, 0]
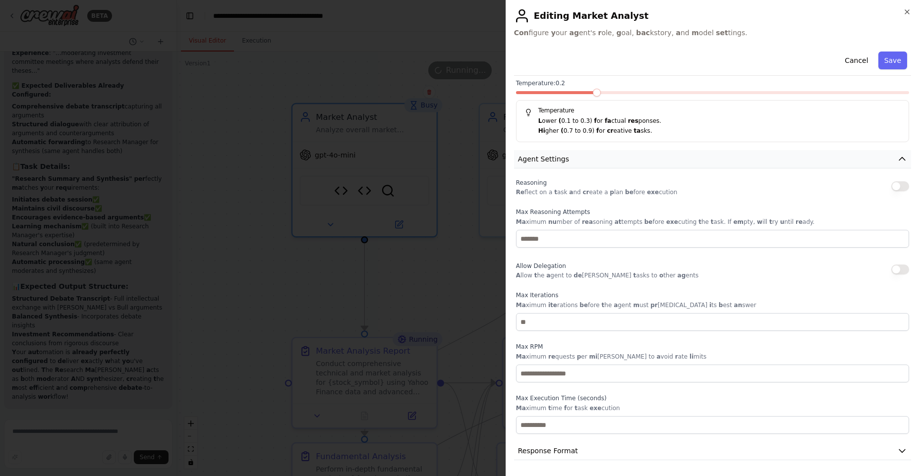
click at [596, 156] on button "Agent Settings" at bounding box center [712, 159] width 397 height 18
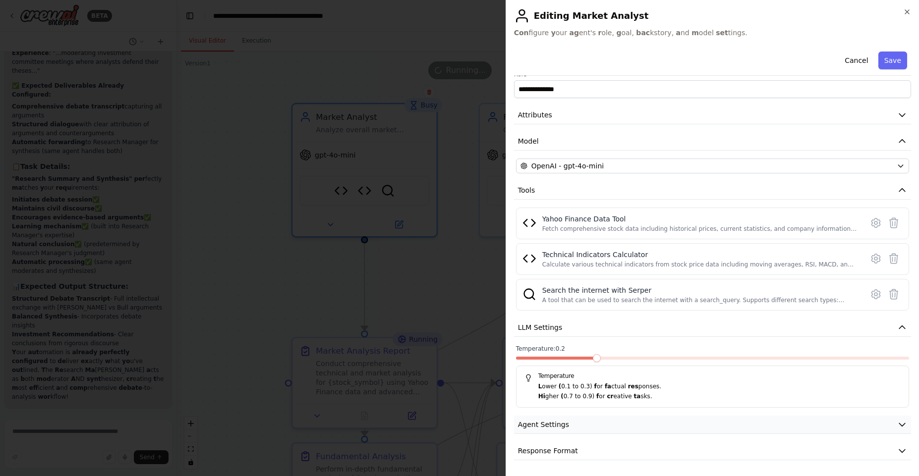
scroll to position [13, 0]
click at [632, 452] on button "Response Format" at bounding box center [712, 451] width 397 height 18
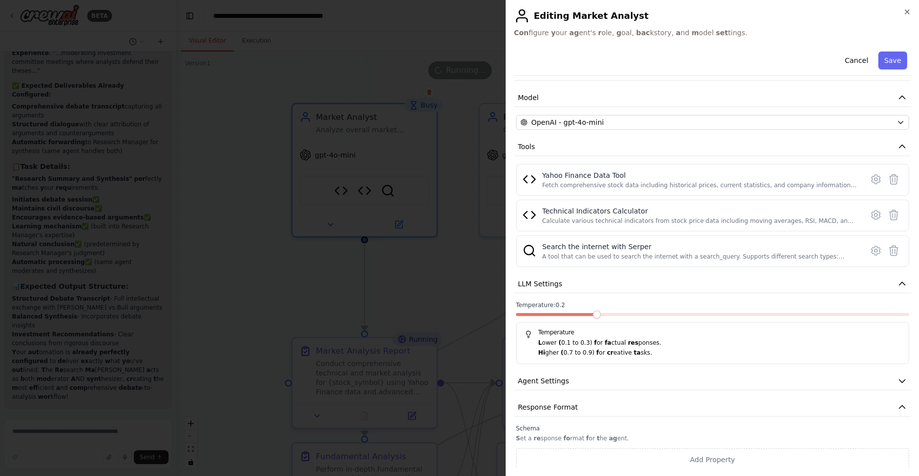
scroll to position [60, 0]
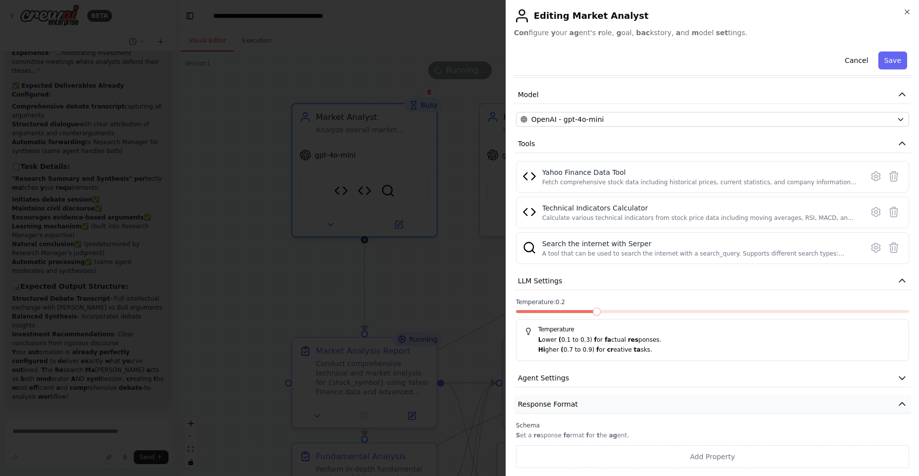
click at [627, 400] on button "Response Format" at bounding box center [712, 405] width 397 height 18
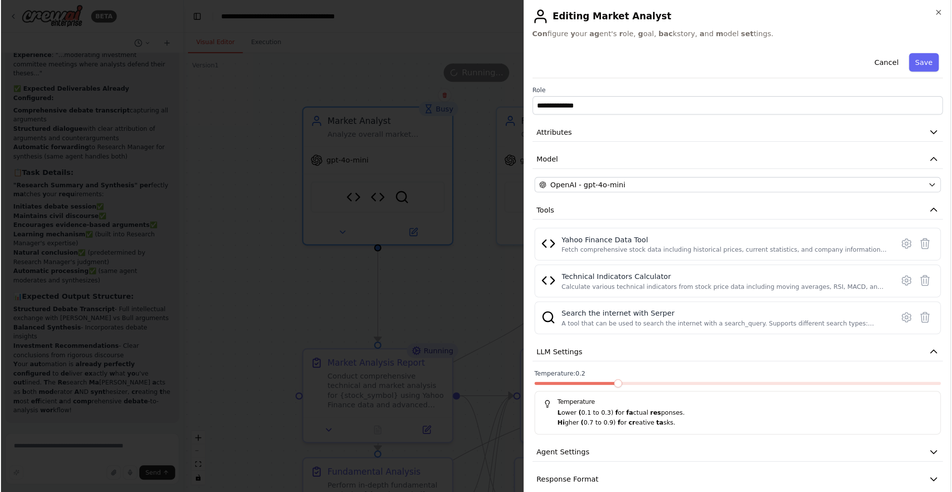
scroll to position [0, 0]
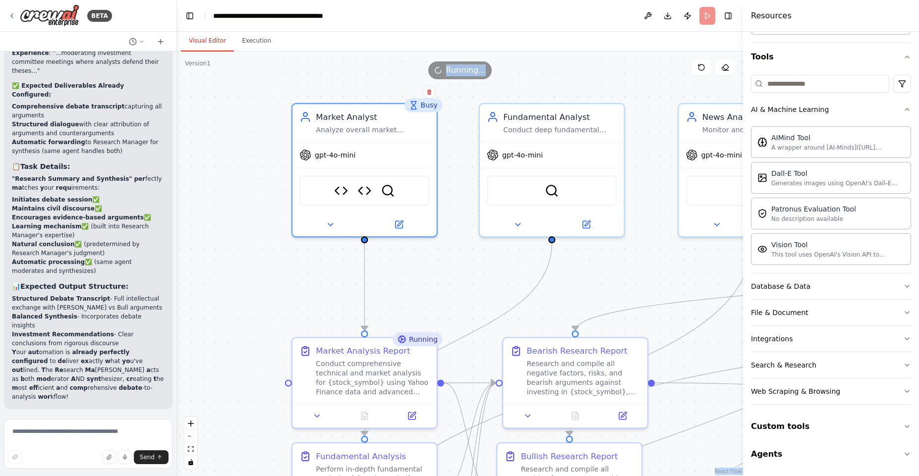
drag, startPoint x: 548, startPoint y: 78, endPoint x: 404, endPoint y: 79, distance: 143.7
click at [404, 79] on div "Version 1 Show Tools Hide Agents .deletable-edge-delete-btn { width: 20px; heig…" at bounding box center [460, 264] width 566 height 425
click at [355, 73] on div "Running..." at bounding box center [460, 70] width 566 height 18
drag, startPoint x: 355, startPoint y: 73, endPoint x: 298, endPoint y: 73, distance: 57.0
click at [298, 73] on div "Running..." at bounding box center [460, 70] width 566 height 18
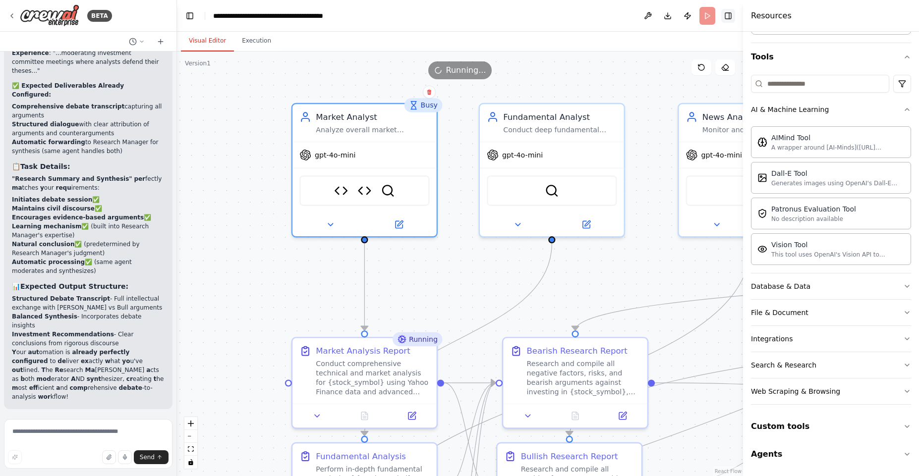
click at [733, 17] on button "Toggle Right Sidebar" at bounding box center [728, 16] width 14 height 14
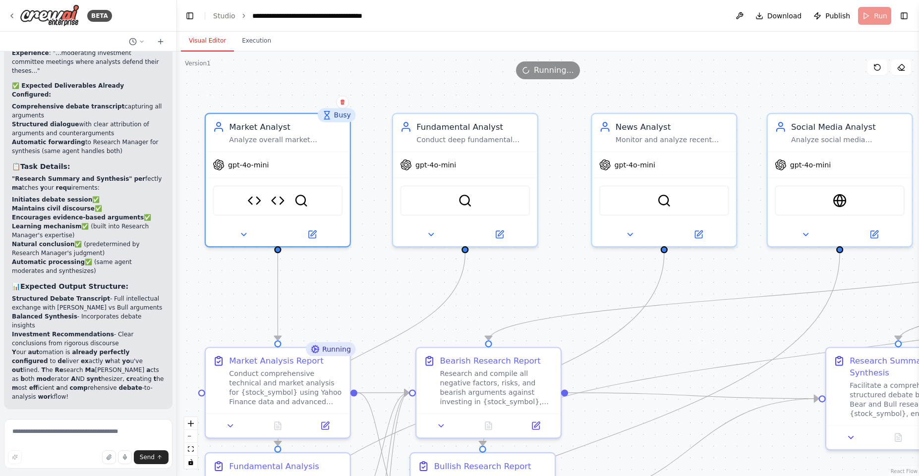
drag, startPoint x: 685, startPoint y: 83, endPoint x: 598, endPoint y: 93, distance: 87.9
click at [598, 93] on div ".deletable-edge-delete-btn { width: 20px; height: 20px; border: 0px solid #ffff…" at bounding box center [548, 264] width 742 height 425
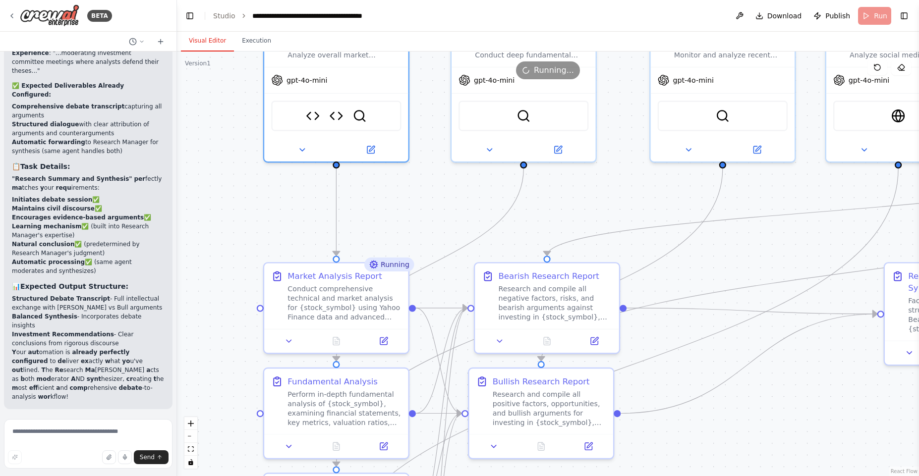
drag, startPoint x: 529, startPoint y: 282, endPoint x: 599, endPoint y: 155, distance: 144.6
click at [600, 155] on div ".deletable-edge-delete-btn { width: 20px; height: 20px; border: 0px solid #ffff…" at bounding box center [548, 264] width 742 height 425
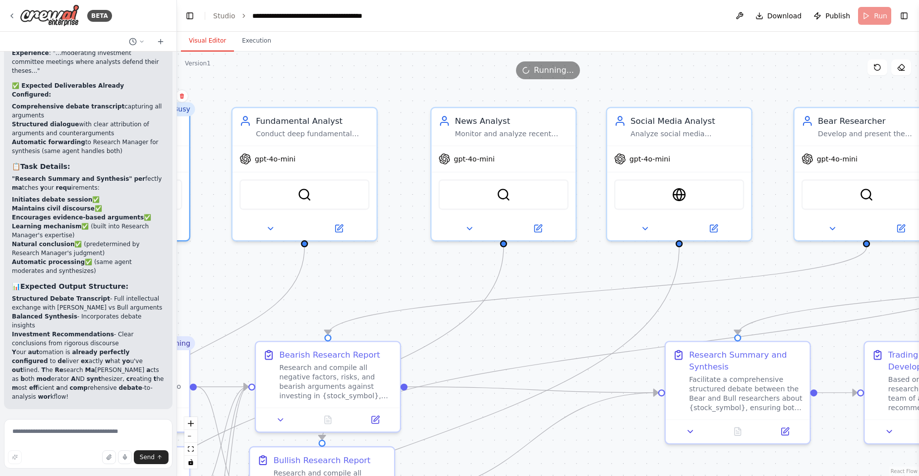
drag, startPoint x: 461, startPoint y: 192, endPoint x: 217, endPoint y: 353, distance: 292.7
click at [217, 353] on div ".deletable-edge-delete-btn { width: 20px; height: 20px; border: 0px solid #ffff…" at bounding box center [548, 264] width 742 height 425
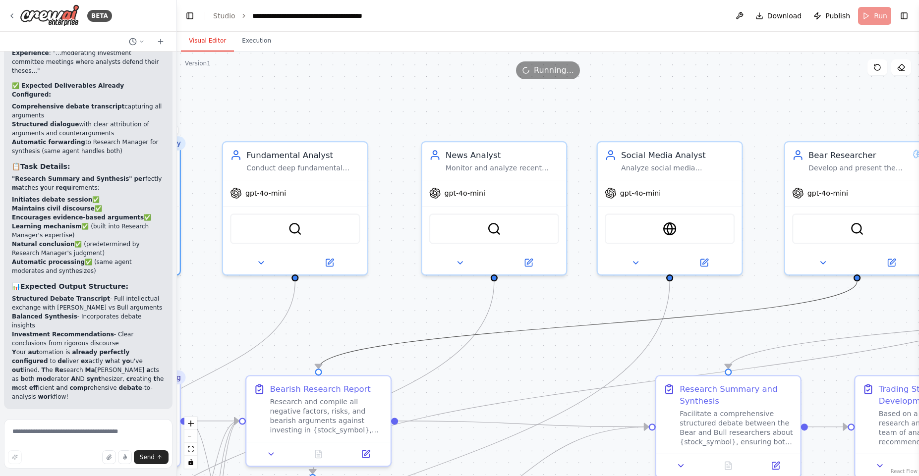
drag, startPoint x: 478, startPoint y: 333, endPoint x: 526, endPoint y: 318, distance: 50.3
click at [524, 320] on div ".deletable-edge-delete-btn { width: 20px; height: 20px; border: 0px solid #ffff…" at bounding box center [548, 264] width 742 height 425
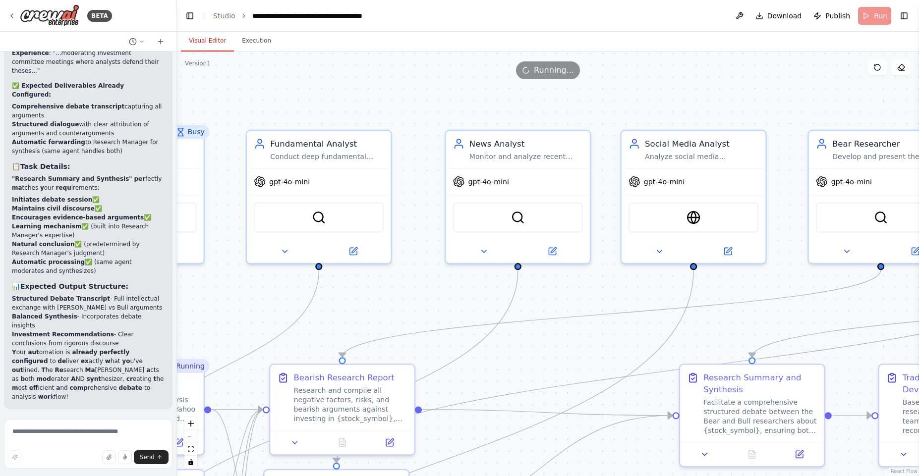
drag, startPoint x: 527, startPoint y: 311, endPoint x: 551, endPoint y: 300, distance: 26.4
click at [551, 300] on div ".deletable-edge-delete-btn { width: 20px; height: 20px; border: 0px solid #ffff…" at bounding box center [548, 264] width 742 height 425
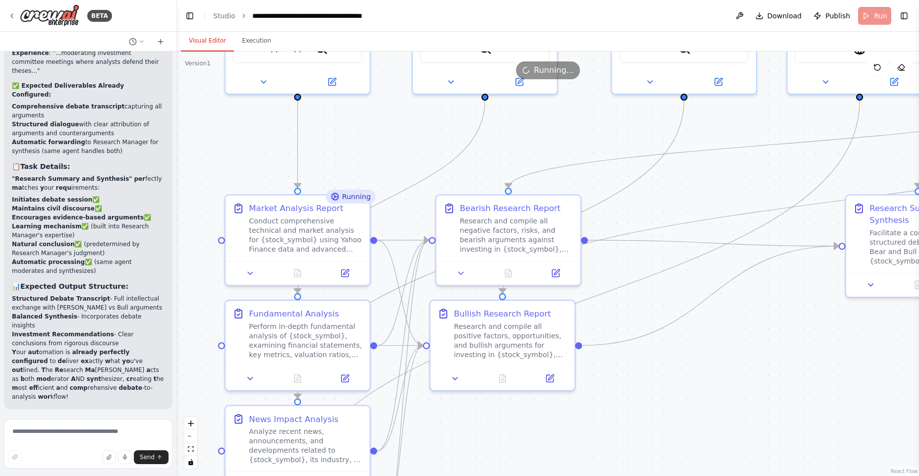
drag, startPoint x: 596, startPoint y: 284, endPoint x: 719, endPoint y: 122, distance: 202.9
click at [764, 110] on div ".deletable-edge-delete-btn { width: 20px; height: 20px; border: 0px solid #ffff…" at bounding box center [548, 264] width 742 height 425
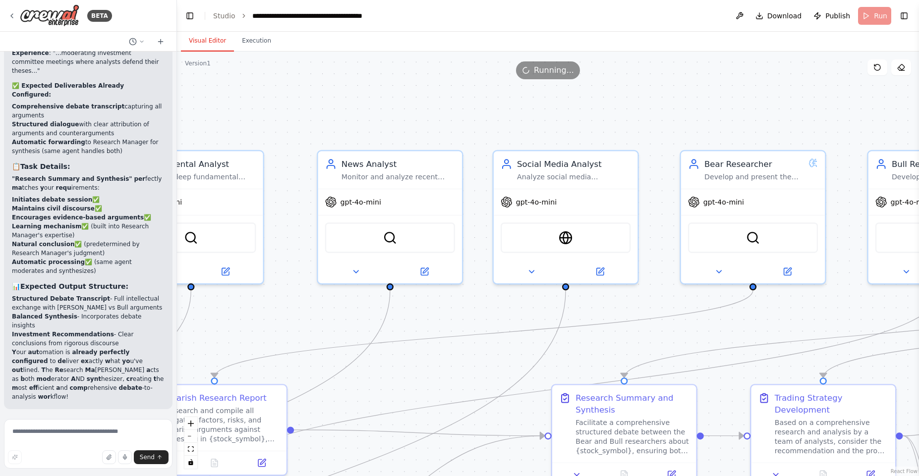
drag, startPoint x: 691, startPoint y: 158, endPoint x: 390, endPoint y: 339, distance: 351.7
click at [388, 345] on div ".deletable-edge-delete-btn { width: 20px; height: 20px; border: 0px solid #ffff…" at bounding box center [548, 264] width 742 height 425
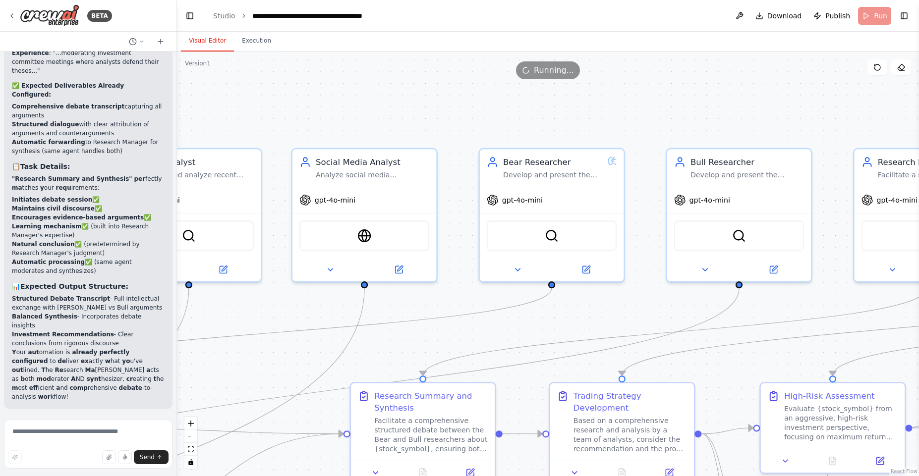
drag, startPoint x: 810, startPoint y: 105, endPoint x: 534, endPoint y: 110, distance: 276.1
click at [530, 111] on div ".deletable-edge-delete-btn { width: 20px; height: 20px; border: 0px solid #ffff…" at bounding box center [548, 264] width 742 height 425
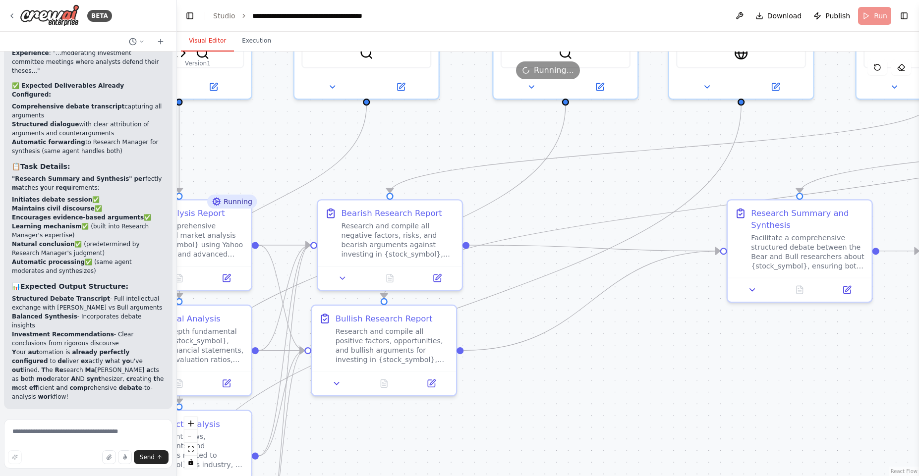
drag, startPoint x: 449, startPoint y: 322, endPoint x: 918, endPoint y: 138, distance: 504.1
click at [918, 138] on div "BETA A inv estment tr ading f irm ▶ Thought process I 'd be h appy to h elp y o…" at bounding box center [459, 238] width 919 height 476
click at [384, 232] on div "Research and compile all negative factors, risks, and bearish arguments against…" at bounding box center [398, 238] width 114 height 38
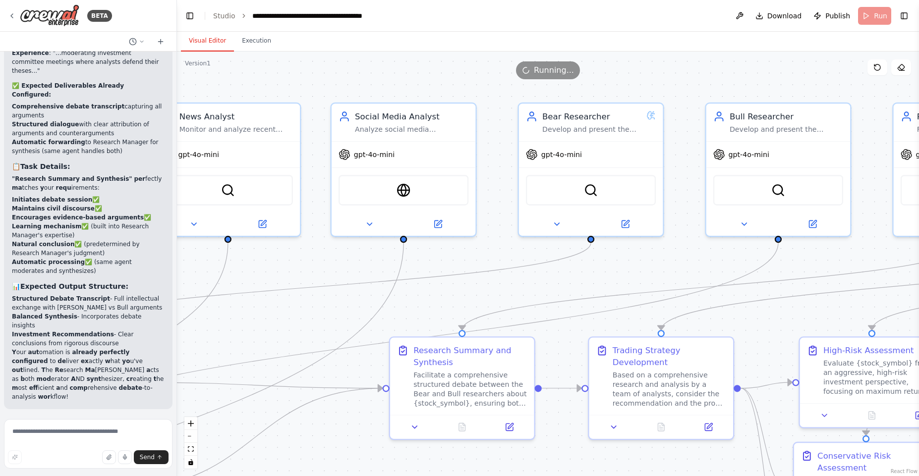
drag, startPoint x: 697, startPoint y: 162, endPoint x: 392, endPoint y: 262, distance: 321.3
click at [357, 295] on div ".deletable-edge-delete-btn { width: 20px; height: 20px; border: 0px solid #ffff…" at bounding box center [548, 264] width 742 height 425
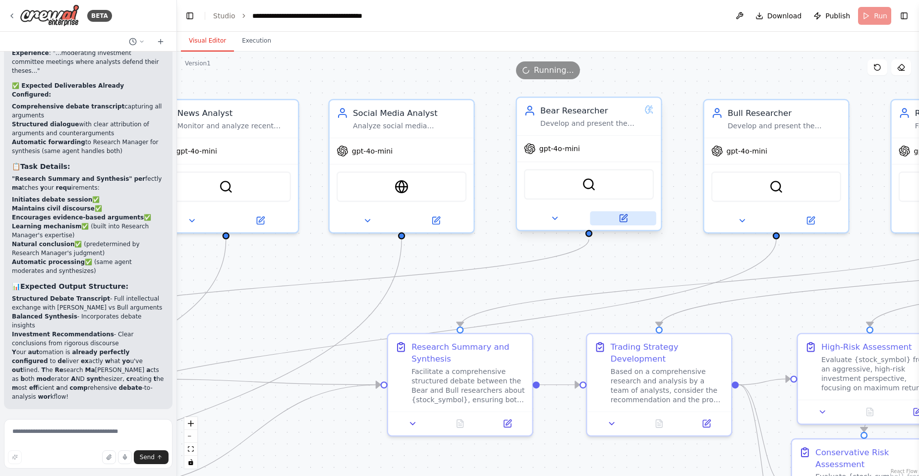
click at [629, 220] on button at bounding box center [623, 219] width 66 height 14
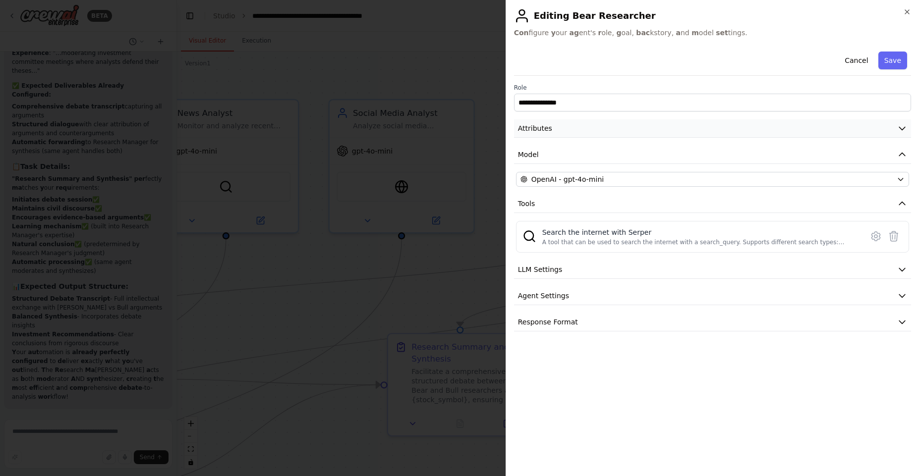
click at [584, 124] on button "Attributes" at bounding box center [712, 128] width 397 height 18
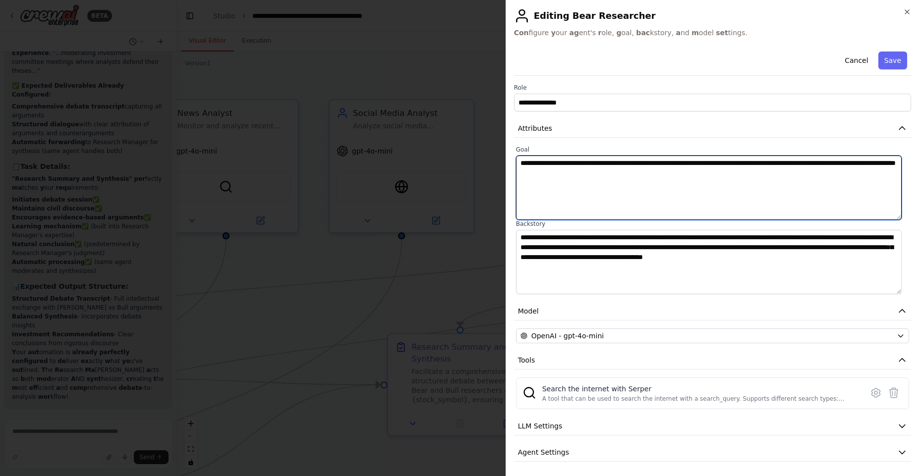
click at [532, 169] on textarea "**********" at bounding box center [709, 188] width 386 height 64
drag, startPoint x: 532, startPoint y: 169, endPoint x: 586, endPoint y: 168, distance: 54.0
click at [584, 169] on textarea "**********" at bounding box center [709, 188] width 386 height 64
click at [614, 158] on textarea "**********" at bounding box center [709, 188] width 386 height 64
drag, startPoint x: 613, startPoint y: 158, endPoint x: 728, endPoint y: 165, distance: 115.2
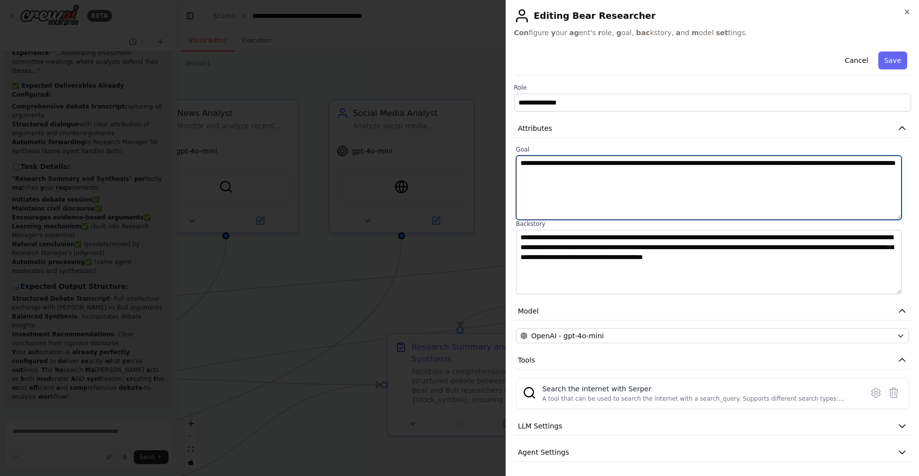
click at [728, 165] on textarea "**********" at bounding box center [709, 188] width 386 height 64
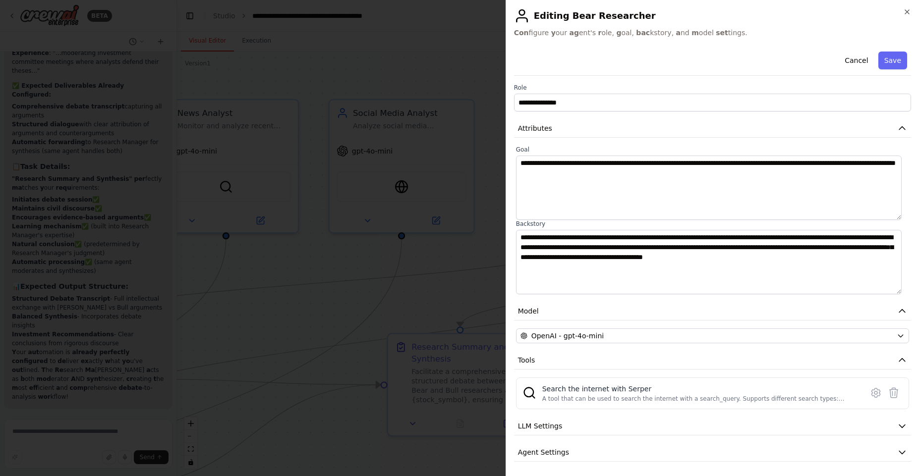
click at [909, 6] on div "**********" at bounding box center [712, 238] width 413 height 476
click at [908, 13] on icon "button" at bounding box center [907, 12] width 8 height 8
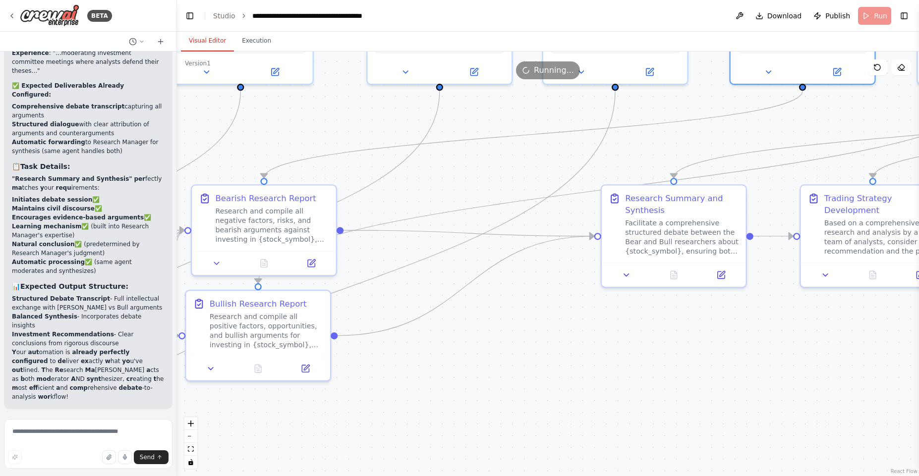
drag, startPoint x: 612, startPoint y: 259, endPoint x: 844, endPoint y: 104, distance: 279.1
click at [844, 104] on div ".deletable-edge-delete-btn { width: 20px; height: 20px; border: 0px solid #ffff…" at bounding box center [548, 264] width 742 height 425
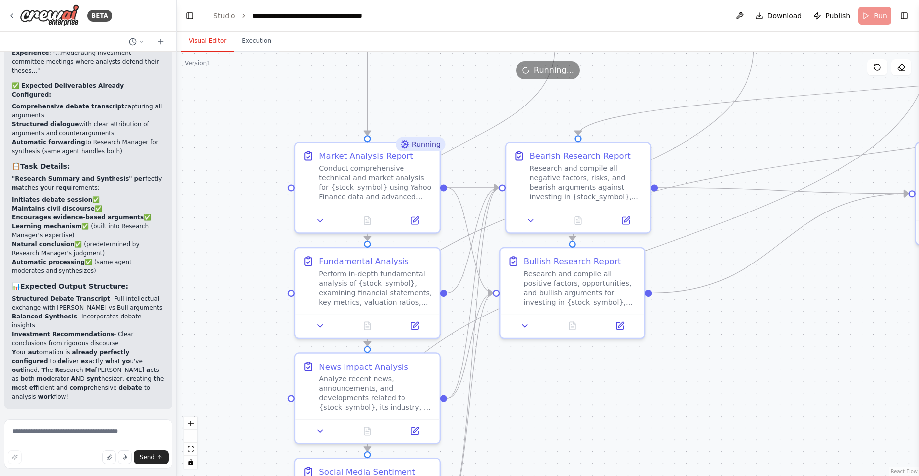
drag, startPoint x: 557, startPoint y: 164, endPoint x: 782, endPoint y: 123, distance: 228.2
click at [782, 123] on div ".deletable-edge-delete-btn { width: 20px; height: 20px; border: 0px solid #ffff…" at bounding box center [548, 264] width 742 height 425
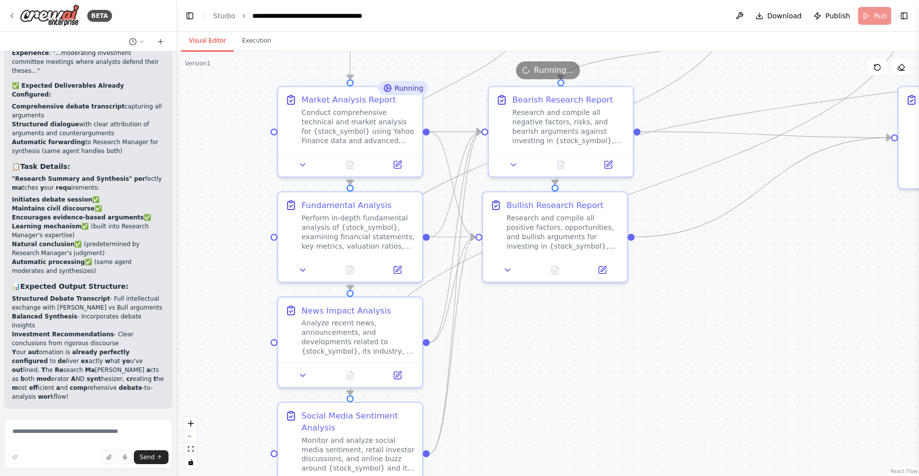
drag, startPoint x: 536, startPoint y: 333, endPoint x: 502, endPoint y: 292, distance: 52.8
click at [510, 302] on div ".deletable-edge-delete-btn { width: 20px; height: 20px; border: 0px solid #ffff…" at bounding box center [548, 264] width 742 height 425
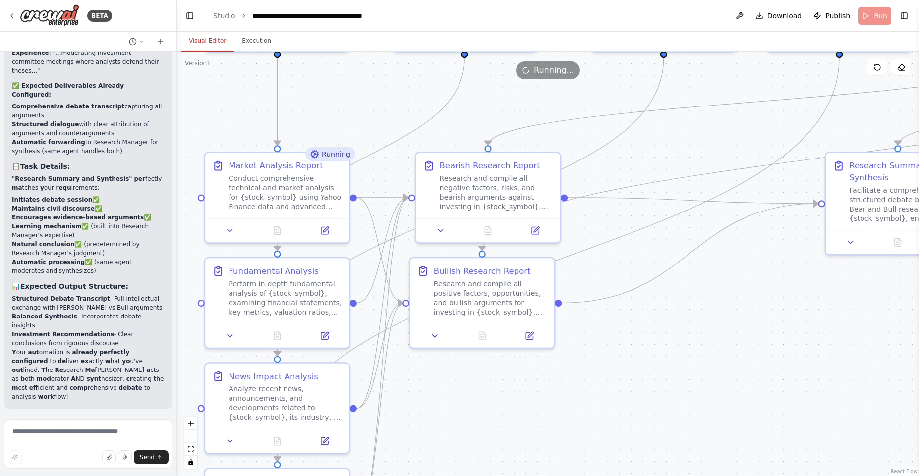
drag, startPoint x: 672, startPoint y: 163, endPoint x: 577, endPoint y: 253, distance: 130.8
click at [622, 262] on div ".deletable-edge-delete-btn { width: 20px; height: 20px; border: 0px solid #ffff…" at bounding box center [548, 264] width 742 height 425
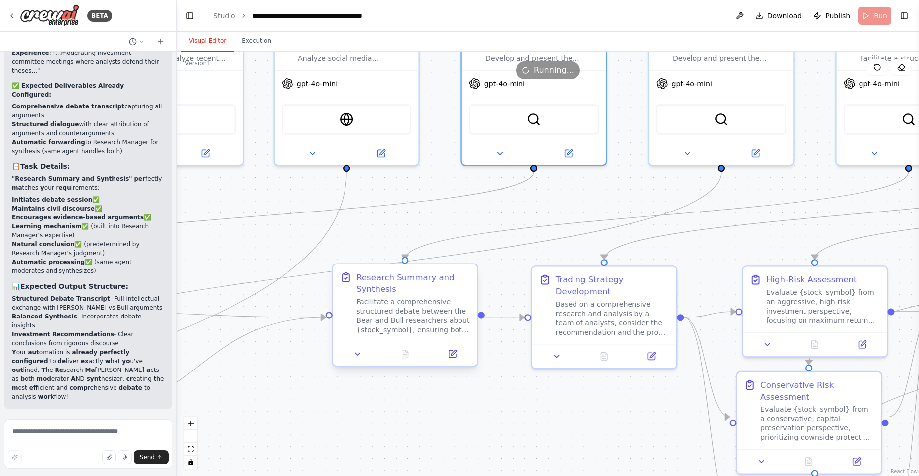
drag, startPoint x: 760, startPoint y: 317, endPoint x: 341, endPoint y: 329, distance: 419.0
click at [270, 429] on div ".deletable-edge-delete-btn { width: 20px; height: 20px; border: 0px solid #ffff…" at bounding box center [548, 264] width 742 height 425
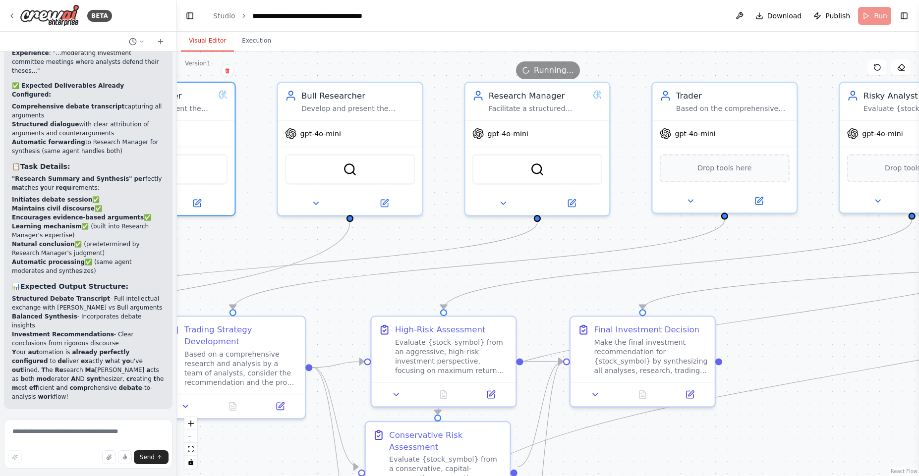
drag, startPoint x: 628, startPoint y: 184, endPoint x: 257, endPoint y: 232, distance: 374.4
click at [257, 233] on div ".deletable-edge-delete-btn { width: 20px; height: 20px; border: 0px solid #ffff…" at bounding box center [548, 264] width 742 height 425
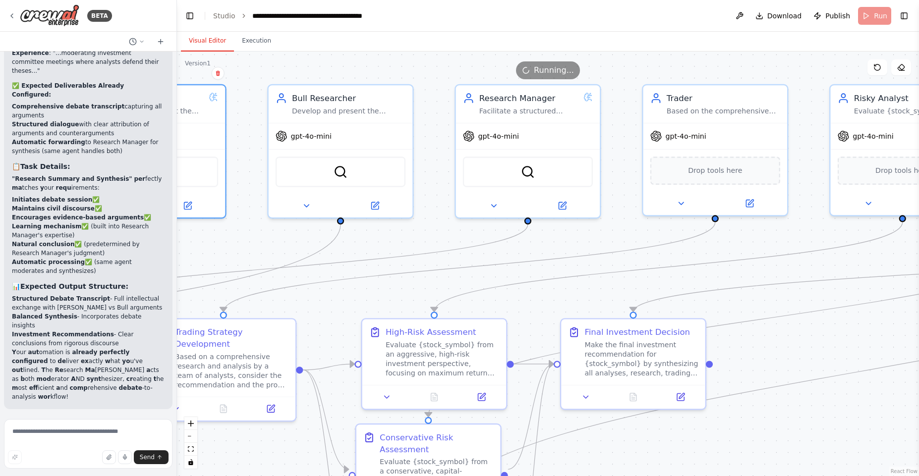
drag, startPoint x: 591, startPoint y: 231, endPoint x: 578, endPoint y: 237, distance: 14.9
click at [578, 237] on div ".deletable-edge-delete-btn { width: 20px; height: 20px; border: 0px solid #ffff…" at bounding box center [548, 264] width 742 height 425
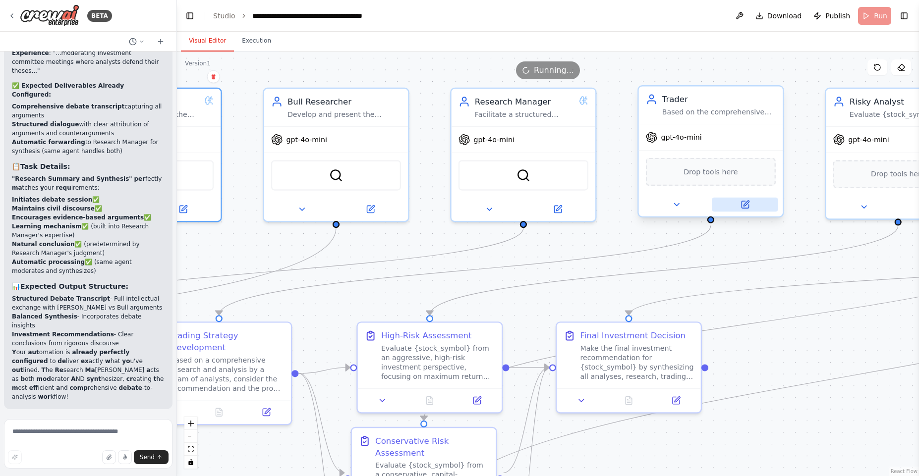
click at [743, 209] on icon at bounding box center [744, 204] width 9 height 9
drag, startPoint x: 435, startPoint y: 249, endPoint x: 470, endPoint y: 218, distance: 46.3
click at [579, 251] on div ".deletable-edge-delete-btn { width: 20px; height: 20px; border: 0px solid #ffff…" at bounding box center [548, 264] width 742 height 425
click at [558, 198] on div at bounding box center [524, 206] width 144 height 23
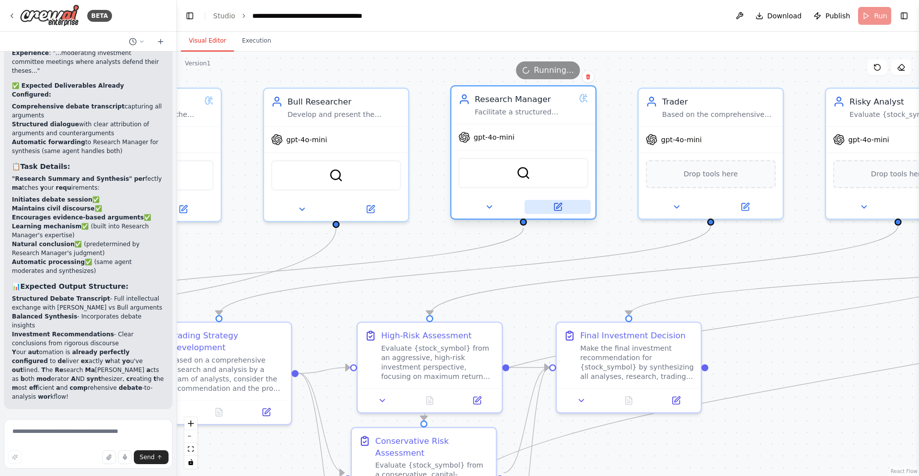
click at [555, 206] on icon at bounding box center [557, 207] width 7 height 7
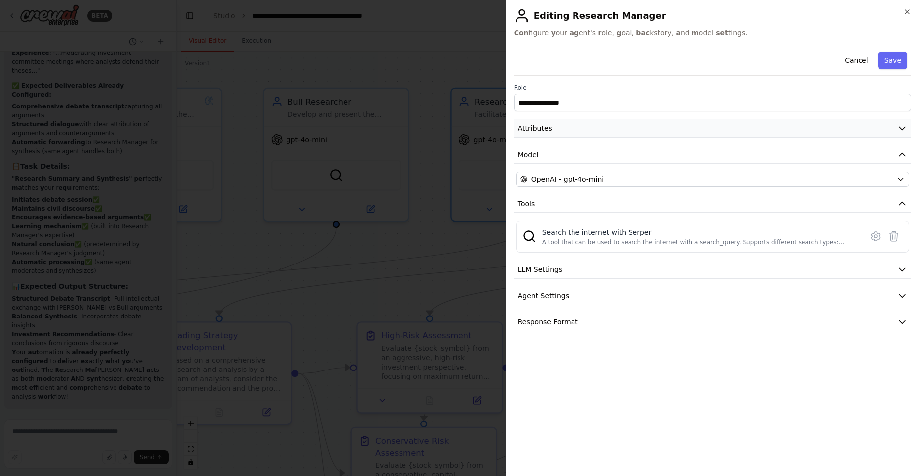
click at [564, 131] on button "Attributes" at bounding box center [712, 128] width 397 height 18
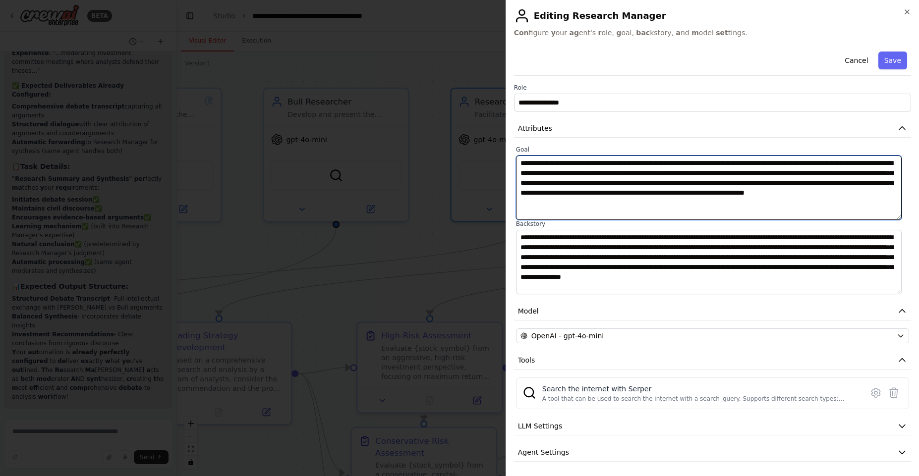
click at [532, 160] on textarea "**********" at bounding box center [709, 188] width 386 height 64
drag, startPoint x: 532, startPoint y: 160, endPoint x: 695, endPoint y: 161, distance: 163.1
click at [695, 161] on textarea "**********" at bounding box center [709, 188] width 386 height 64
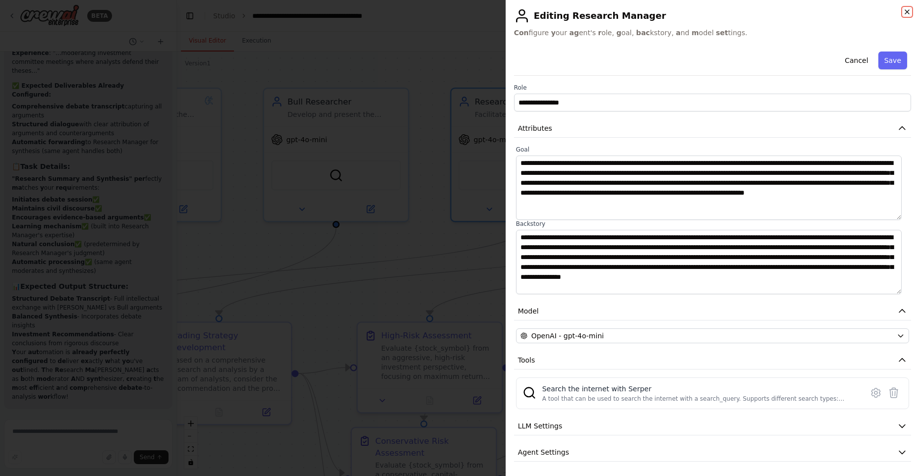
click at [909, 12] on icon "button" at bounding box center [907, 12] width 8 height 8
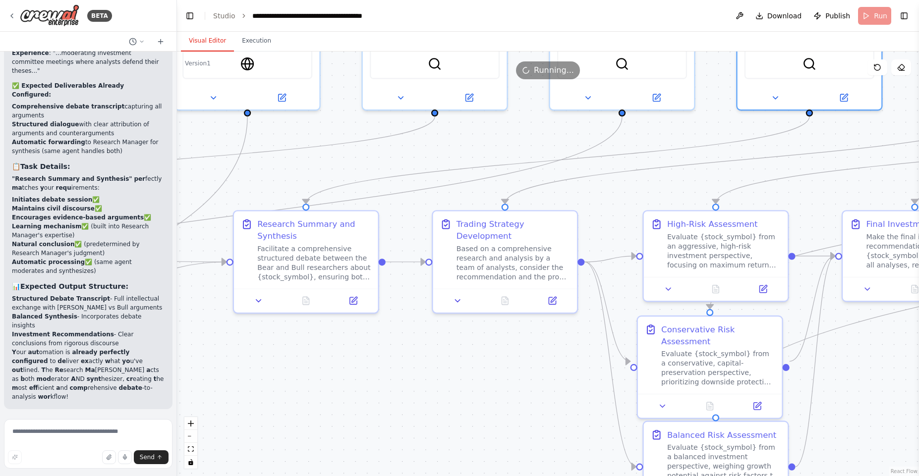
drag, startPoint x: 368, startPoint y: 249, endPoint x: 654, endPoint y: 148, distance: 303.3
click at [654, 144] on div ".deletable-edge-delete-btn { width: 20px; height: 20px; border: 0px solid #ffff…" at bounding box center [548, 264] width 742 height 425
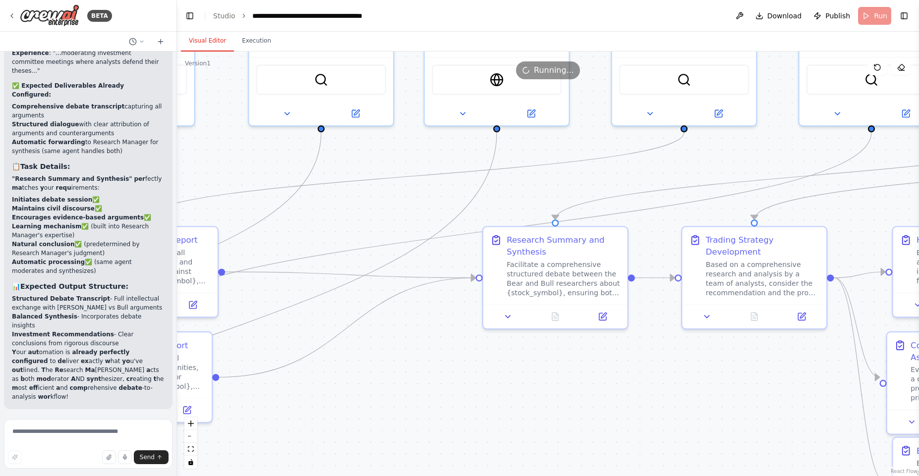
drag, startPoint x: 418, startPoint y: 152, endPoint x: 668, endPoint y: 162, distance: 249.5
click at [668, 162] on div ".deletable-edge-delete-btn { width: 20px; height: 20px; border: 0px solid #ffff…" at bounding box center [548, 264] width 742 height 425
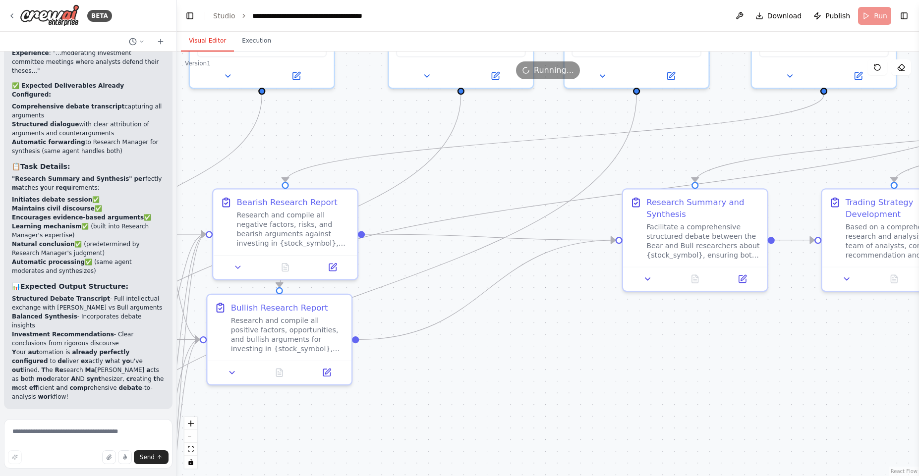
drag, startPoint x: 662, startPoint y: 159, endPoint x: 737, endPoint y: 129, distance: 80.8
click at [802, 118] on div ".deletable-edge-delete-btn { width: 20px; height: 20px; border: 0px solid #ffff…" at bounding box center [548, 264] width 742 height 425
click at [690, 202] on div "Research Summary and Synthesis" at bounding box center [704, 202] width 114 height 23
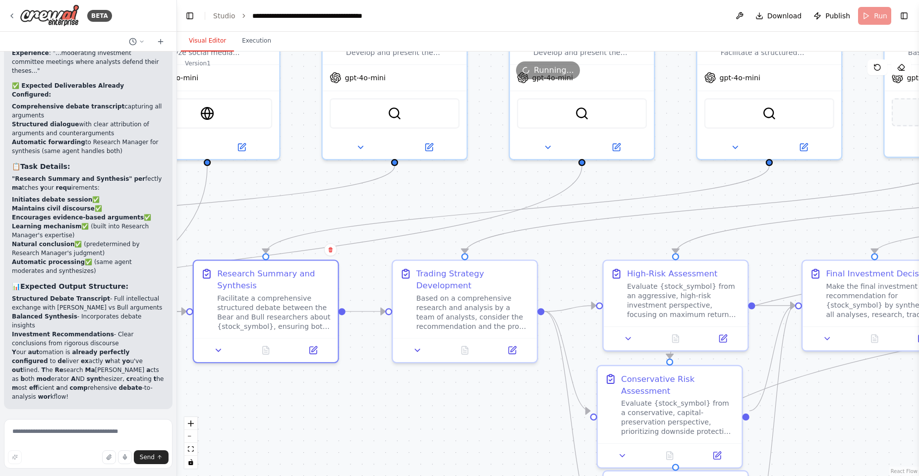
drag, startPoint x: 806, startPoint y: 278, endPoint x: 374, endPoint y: 351, distance: 438.0
click at [375, 351] on div ".deletable-edge-delete-btn { width: 20px; height: 20px; border: 0px solid #ffff…" at bounding box center [548, 264] width 742 height 425
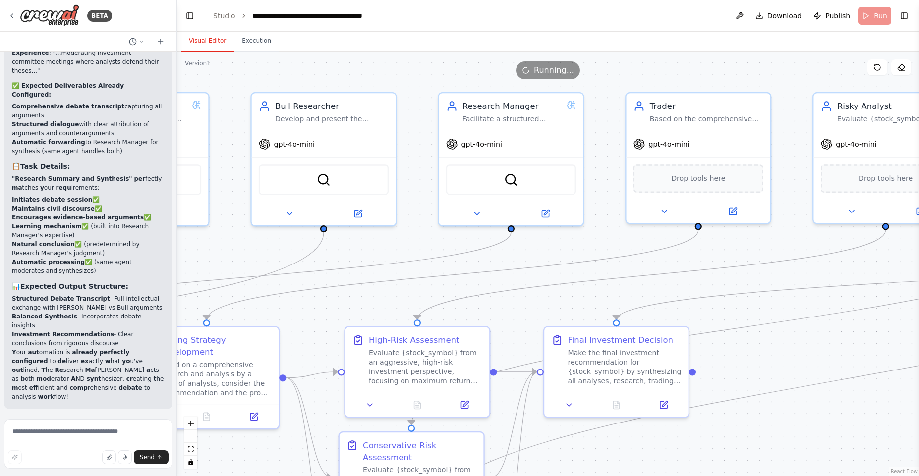
drag, startPoint x: 710, startPoint y: 231, endPoint x: 507, endPoint y: 274, distance: 207.5
click at [506, 277] on div ".deletable-edge-delete-btn { width: 20px; height: 20px; border: 0px solid #ffff…" at bounding box center [548, 264] width 742 height 425
click at [731, 207] on icon at bounding box center [731, 208] width 9 height 9
click at [738, 207] on button at bounding box center [731, 208] width 66 height 14
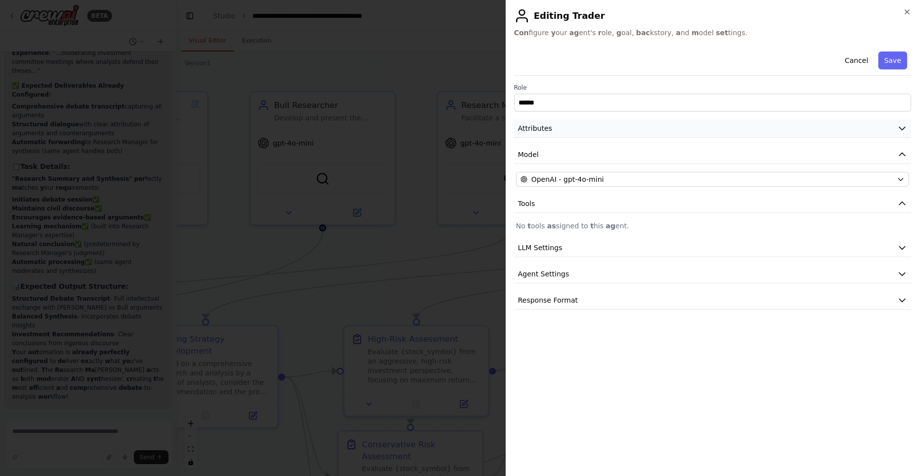
click at [558, 127] on button "Attributes" at bounding box center [712, 128] width 397 height 18
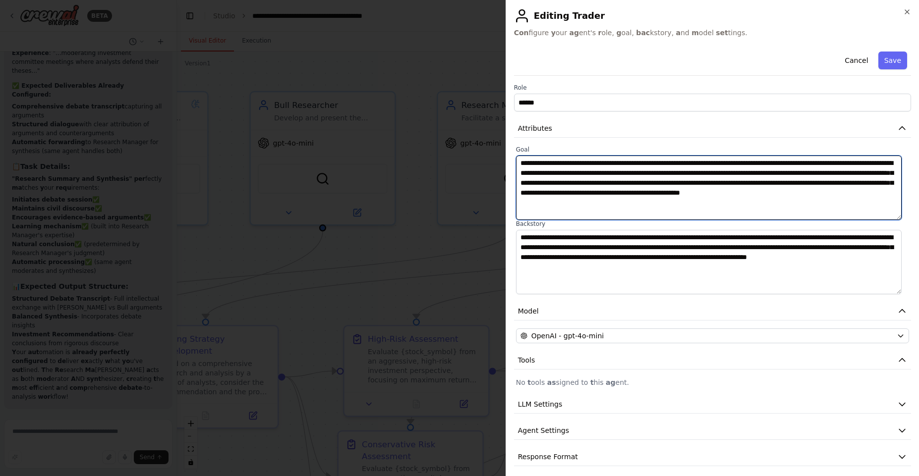
drag, startPoint x: 614, startPoint y: 162, endPoint x: 866, endPoint y: 168, distance: 252.9
click at [866, 168] on textarea "**********" at bounding box center [709, 188] width 386 height 64
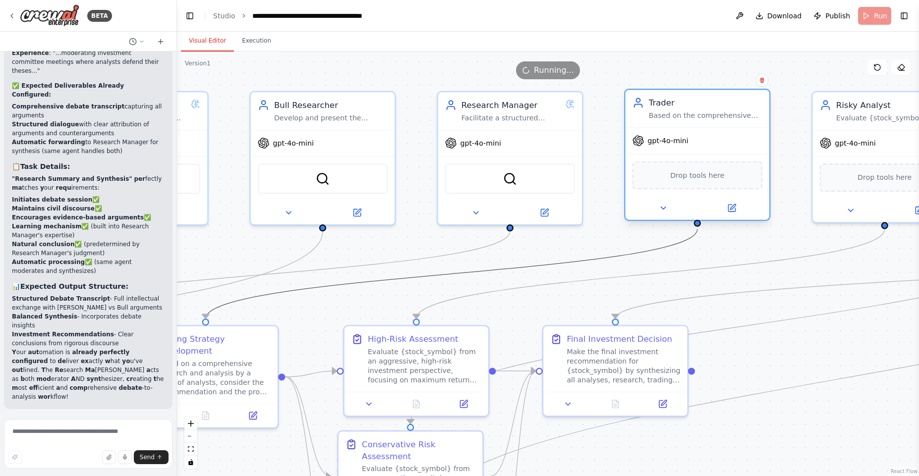
drag, startPoint x: 417, startPoint y: 273, endPoint x: 639, endPoint y: 177, distance: 241.8
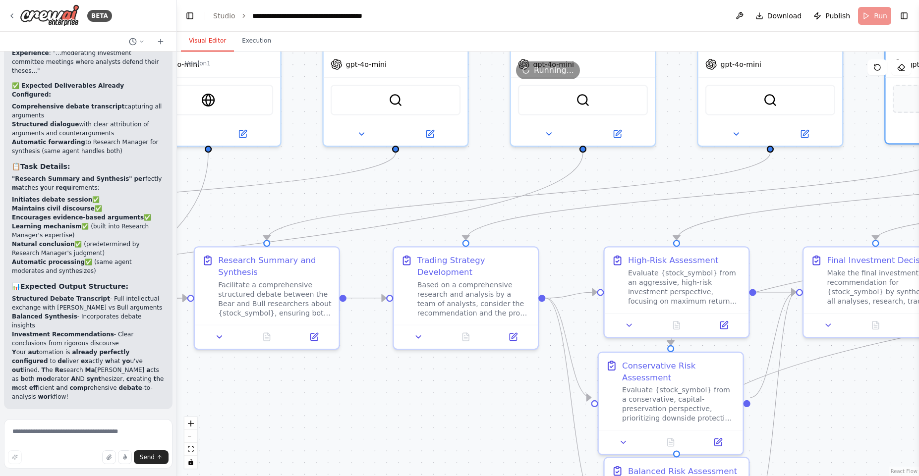
drag, startPoint x: 412, startPoint y: 292, endPoint x: 662, endPoint y: 213, distance: 262.2
click at [671, 213] on div ".deletable-edge-delete-btn { width: 20px; height: 20px; border: 0px solid #ffff…" at bounding box center [548, 264] width 742 height 425
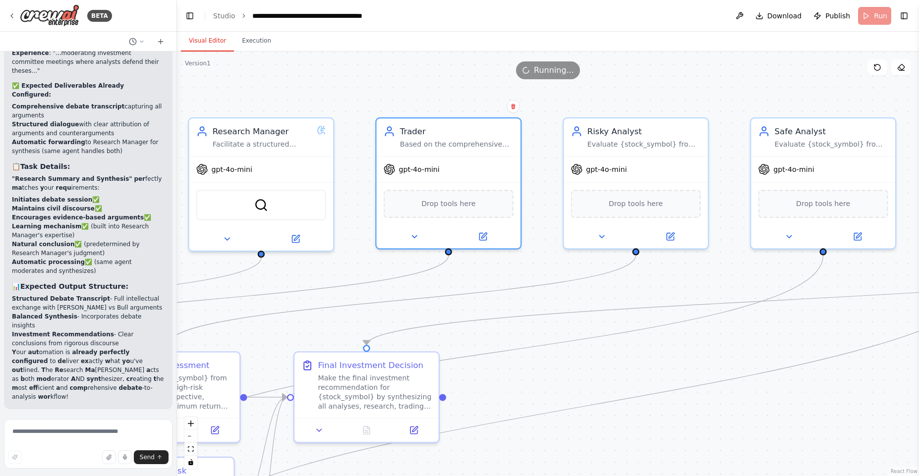
drag, startPoint x: 598, startPoint y: 223, endPoint x: 91, endPoint y: 329, distance: 518.5
click at [91, 329] on div "BETA A inv estment tr ading f irm ▶ Thought process I 'd be h appy to h elp y o…" at bounding box center [459, 238] width 919 height 476
drag, startPoint x: 681, startPoint y: 302, endPoint x: 546, endPoint y: 321, distance: 136.2
click at [471, 333] on div ".deletable-edge-delete-btn { width: 20px; height: 20px; border: 0px solid #ffff…" at bounding box center [548, 264] width 742 height 425
drag, startPoint x: 689, startPoint y: 243, endPoint x: 690, endPoint y: 251, distance: 8.0
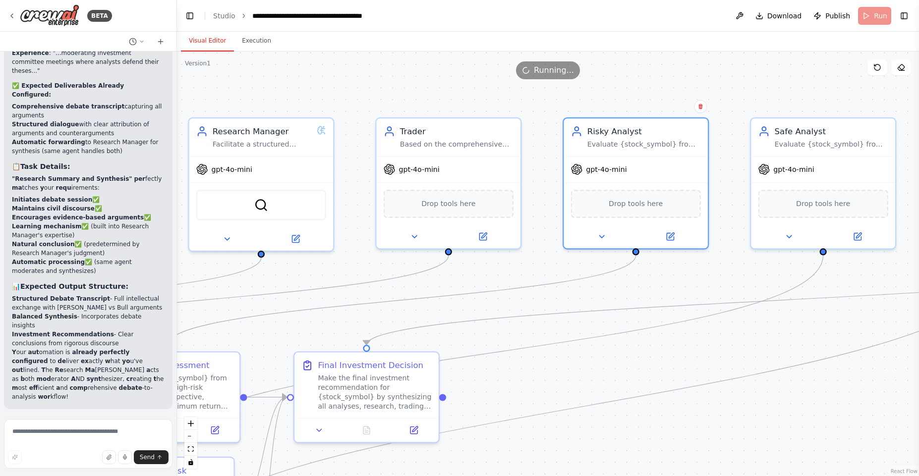
click at [690, 251] on div ".deletable-edge-delete-btn { width: 20px; height: 20px; border: 0px solid #ffff…" at bounding box center [548, 264] width 742 height 425
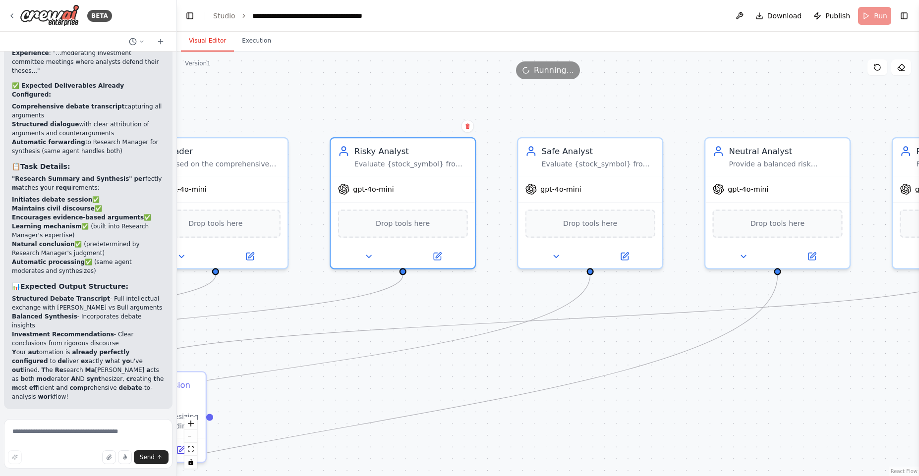
drag, startPoint x: 728, startPoint y: 260, endPoint x: 462, endPoint y: 271, distance: 265.9
click at [462, 282] on div ".deletable-edge-delete-btn { width: 20px; height: 20px; border: 0px solid #ffff…" at bounding box center [548, 264] width 742 height 425
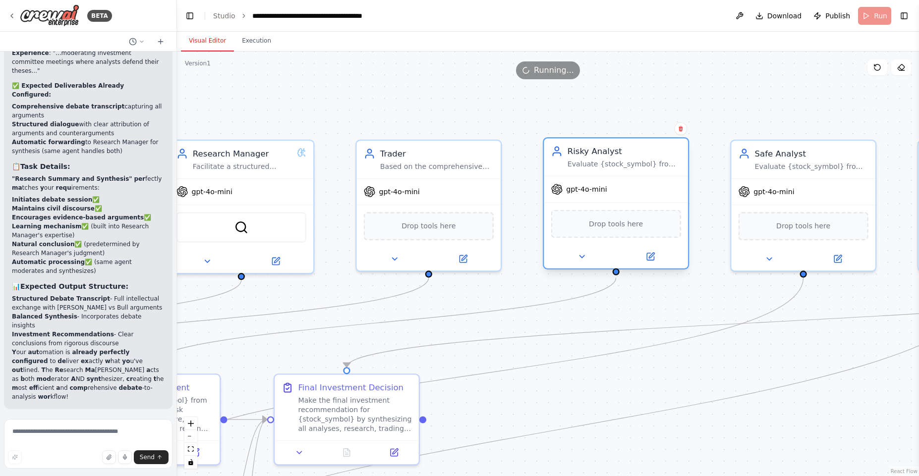
drag, startPoint x: 421, startPoint y: 109, endPoint x: 571, endPoint y: 164, distance: 159.8
click at [667, 110] on div ".deletable-edge-delete-btn { width: 20px; height: 20px; border: 0px solid #ffff…" at bounding box center [548, 264] width 742 height 425
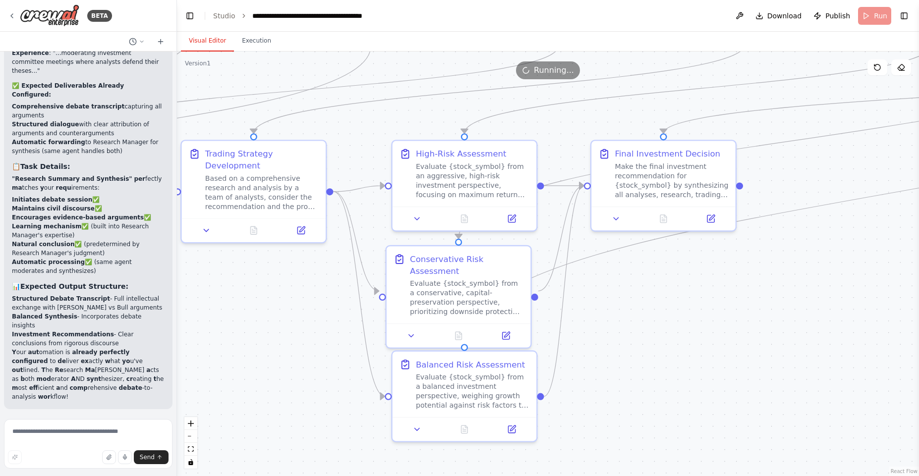
drag, startPoint x: 455, startPoint y: 291, endPoint x: 669, endPoint y: 105, distance: 283.4
click at [753, 66] on div "Version 1 Show Tools Hide Agents .deletable-edge-delete-btn { width: 20px; heig…" at bounding box center [548, 264] width 742 height 425
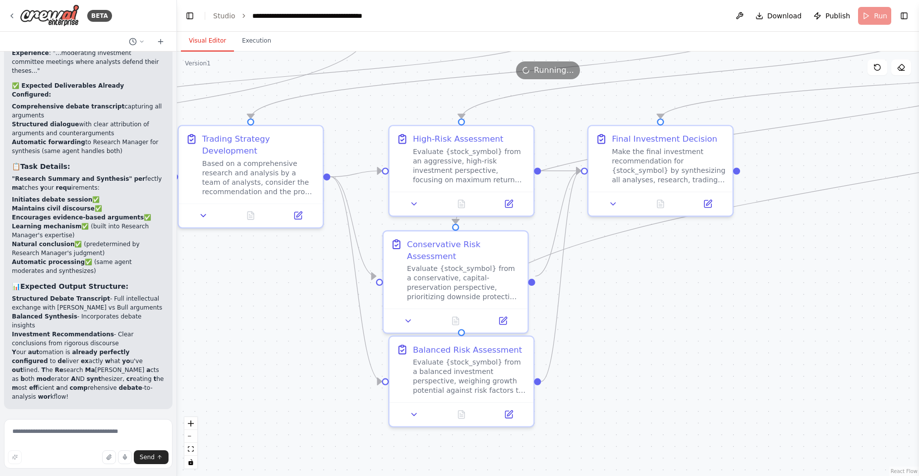
drag, startPoint x: 605, startPoint y: 121, endPoint x: 504, endPoint y: 122, distance: 101.1
click at [602, 106] on div ".deletable-edge-delete-btn { width: 20px; height: 20px; border: 0px solid #ffff…" at bounding box center [548, 264] width 742 height 425
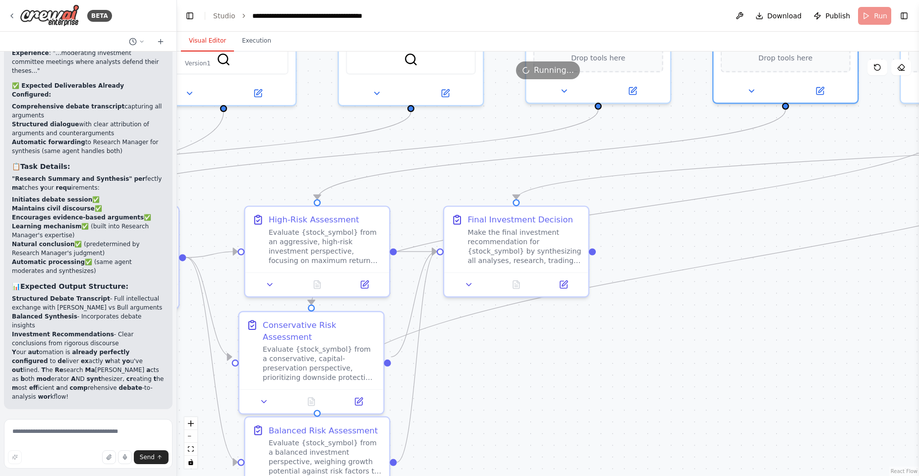
drag, startPoint x: 615, startPoint y: 286, endPoint x: 469, endPoint y: 327, distance: 150.7
click at [481, 351] on div ".deletable-edge-delete-btn { width: 20px; height: 20px; border: 0px solid #ffff…" at bounding box center [548, 264] width 742 height 425
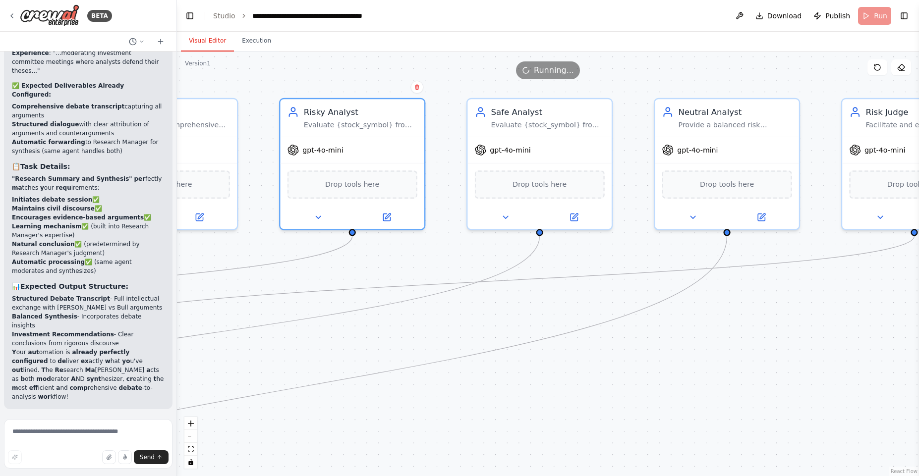
drag, startPoint x: 765, startPoint y: 223, endPoint x: 450, endPoint y: 244, distance: 315.9
click at [331, 354] on div ".deletable-edge-delete-btn { width: 20px; height: 20px; border: 0px solid #ffff…" at bounding box center [548, 264] width 742 height 425
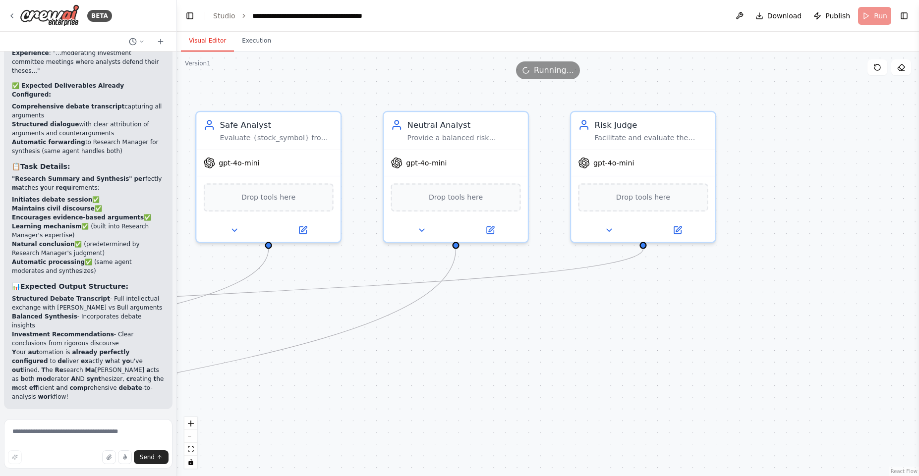
drag, startPoint x: 767, startPoint y: 320, endPoint x: 566, endPoint y: 147, distance: 265.7
click at [497, 334] on div ".deletable-edge-delete-btn { width: 20px; height: 20px; border: 0px solid #ffff…" at bounding box center [548, 264] width 742 height 425
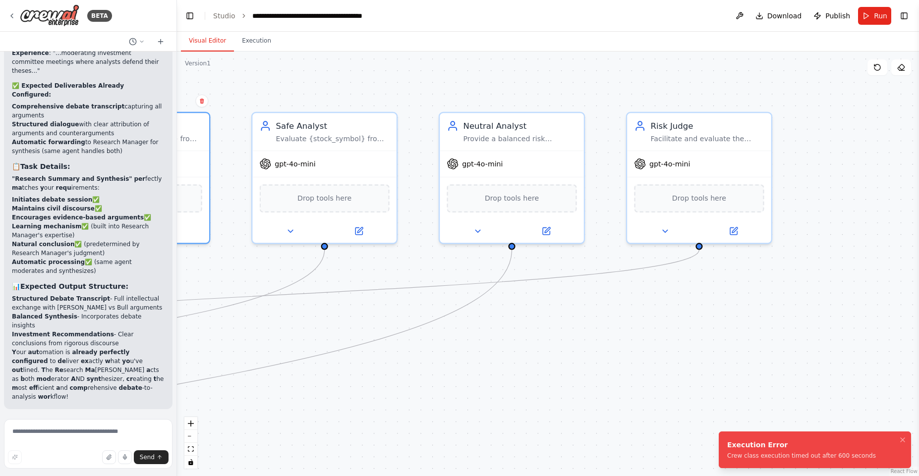
drag, startPoint x: 287, startPoint y: 71, endPoint x: 514, endPoint y: 91, distance: 227.9
click at [514, 91] on div ".deletable-edge-delete-btn { width: 20px; height: 20px; border: 0px solid #ffff…" at bounding box center [548, 264] width 742 height 425
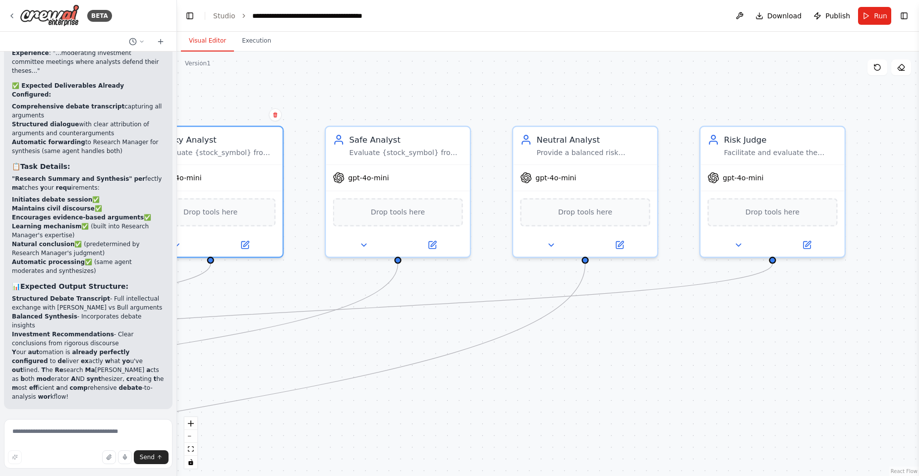
drag, startPoint x: 769, startPoint y: 327, endPoint x: 581, endPoint y: 310, distance: 188.1
click at [582, 313] on div ".deletable-edge-delete-btn { width: 20px; height: 20px; border: 0px solid #ffff…" at bounding box center [548, 264] width 742 height 425
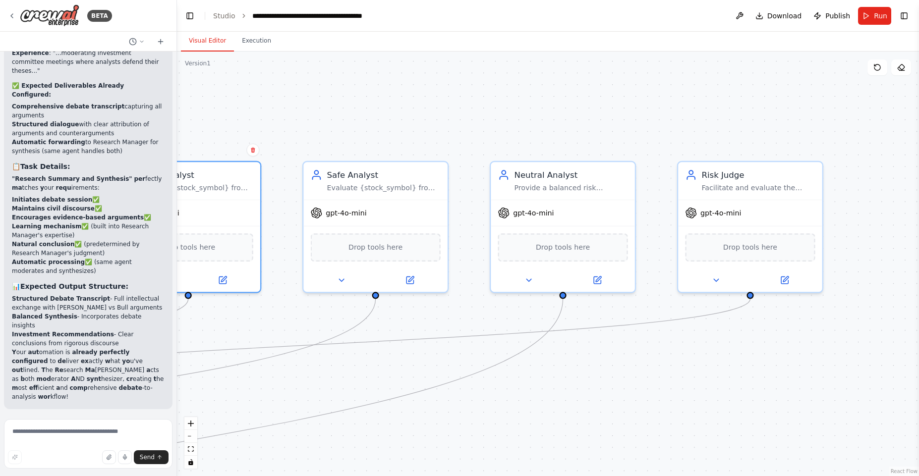
drag, startPoint x: 602, startPoint y: 300, endPoint x: 664, endPoint y: 348, distance: 78.4
click at [664, 348] on div ".deletable-edge-delete-btn { width: 20px; height: 20px; border: 0px solid #ffff…" at bounding box center [548, 264] width 742 height 425
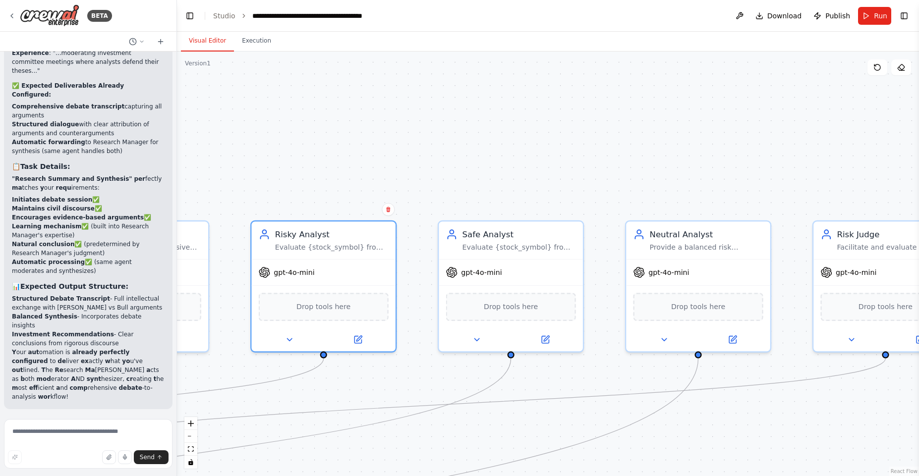
drag, startPoint x: 408, startPoint y: 121, endPoint x: 523, endPoint y: 182, distance: 130.8
click at [544, 171] on div ".deletable-edge-delete-btn { width: 20px; height: 20px; border: 0px solid #ffff…" at bounding box center [548, 264] width 742 height 425
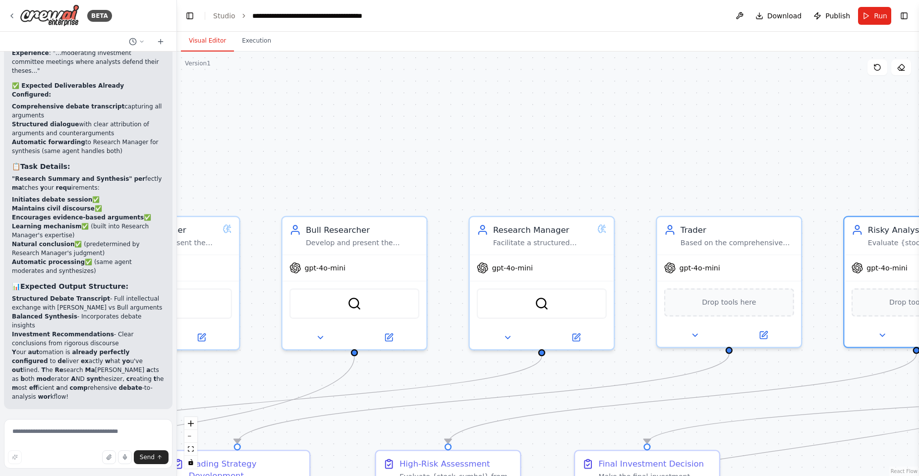
drag, startPoint x: 333, startPoint y: 189, endPoint x: 918, endPoint y: 190, distance: 585.8
click at [918, 190] on div "BETA A inv estment tr ading f irm ▶ Thought process I 'd be h appy to h elp y o…" at bounding box center [459, 238] width 919 height 476
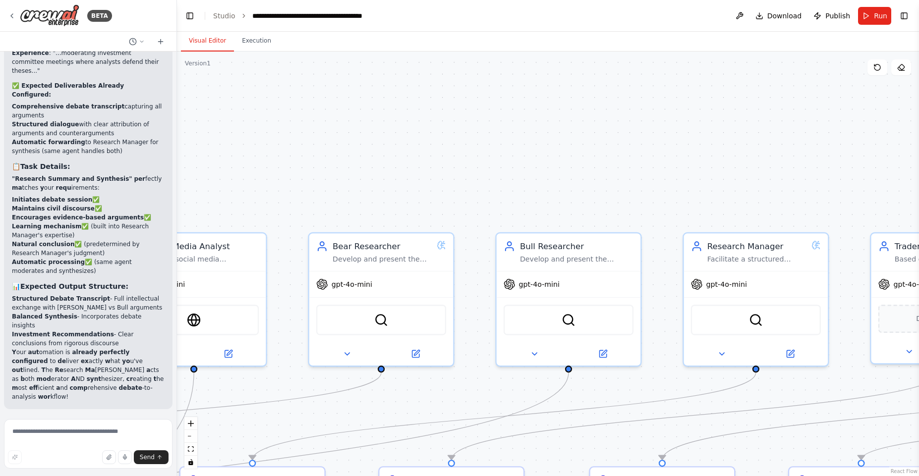
drag, startPoint x: 342, startPoint y: 129, endPoint x: 551, endPoint y: 143, distance: 208.7
click at [551, 143] on div ".deletable-edge-delete-btn { width: 20px; height: 20px; border: 0px solid #ffff…" at bounding box center [548, 264] width 742 height 425
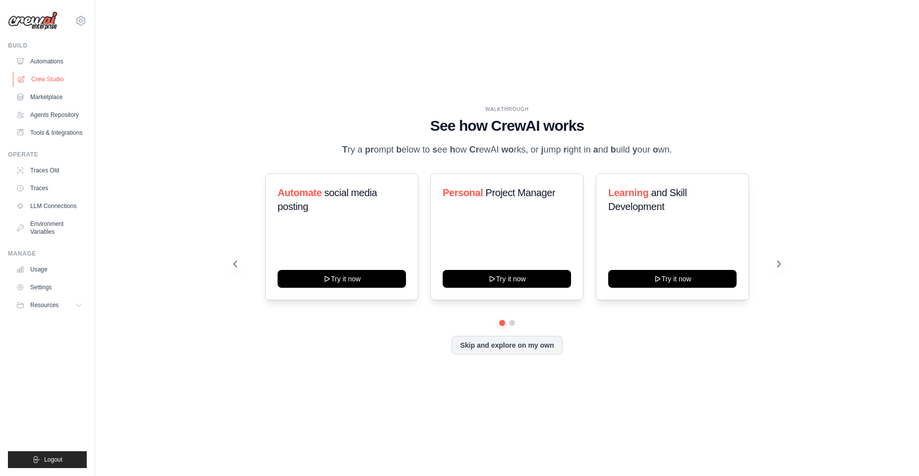
click at [60, 82] on link "Crew Studio" at bounding box center [50, 79] width 75 height 16
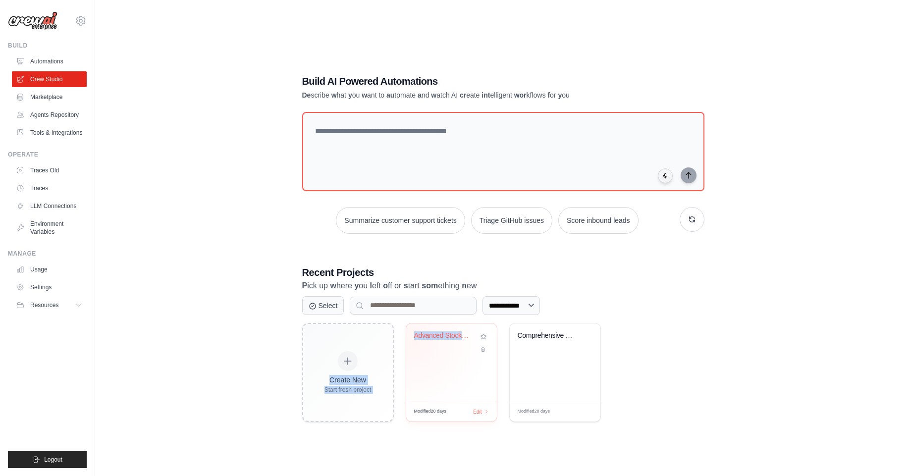
drag, startPoint x: 387, startPoint y: 342, endPoint x: 442, endPoint y: 342, distance: 55.0
click at [442, 342] on div "Create New Start fresh project Advanced Stock Market Analysis with... Modified …" at bounding box center [503, 372] width 402 height 99
click at [442, 342] on div "Advanced Stock Market Analysis with..." at bounding box center [444, 338] width 60 height 13
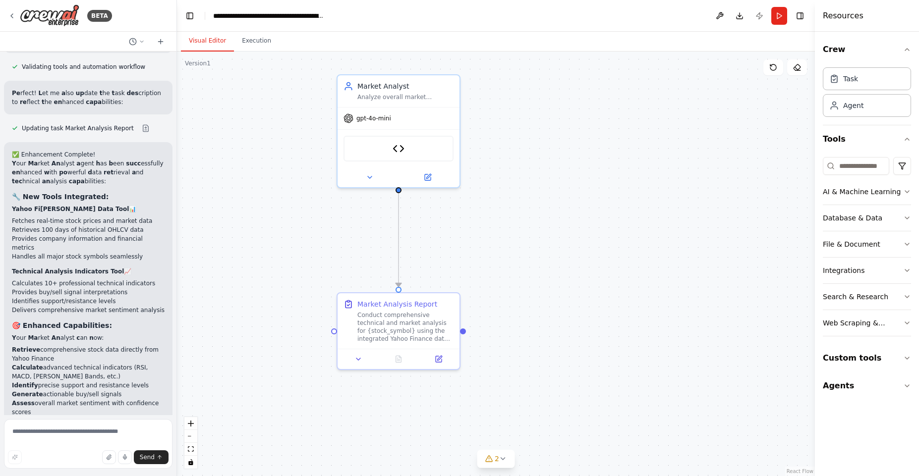
drag, startPoint x: 557, startPoint y: 251, endPoint x: 570, endPoint y: 209, distance: 43.9
click at [570, 209] on div ".deletable-edge-delete-btn { width: 20px; height: 20px; border: 0px solid #ffff…" at bounding box center [496, 264] width 638 height 425
click at [381, 113] on span "gpt-4o-mini" at bounding box center [373, 117] width 35 height 8
click at [409, 104] on div "Market Analyst Analyze overall market conditions, technical trends, and price m…" at bounding box center [399, 89] width 122 height 32
click at [431, 172] on icon at bounding box center [428, 175] width 8 height 8
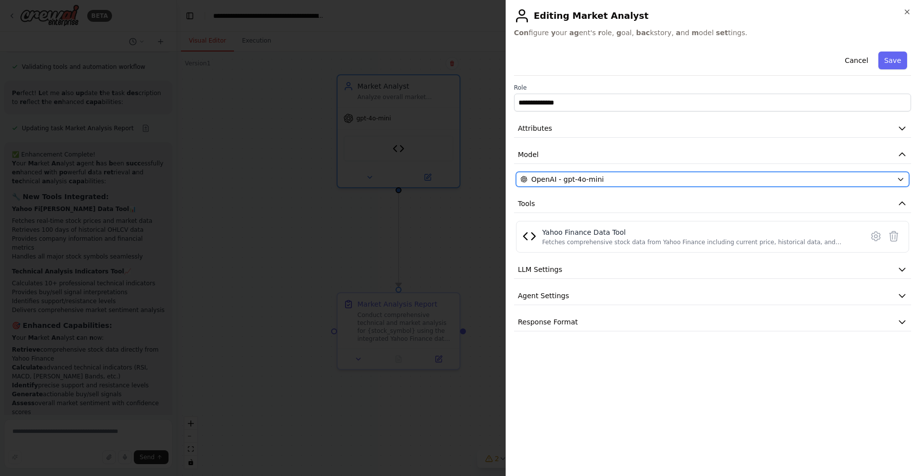
click at [612, 181] on div "OpenAI - gpt-4o-mini" at bounding box center [706, 179] width 372 height 10
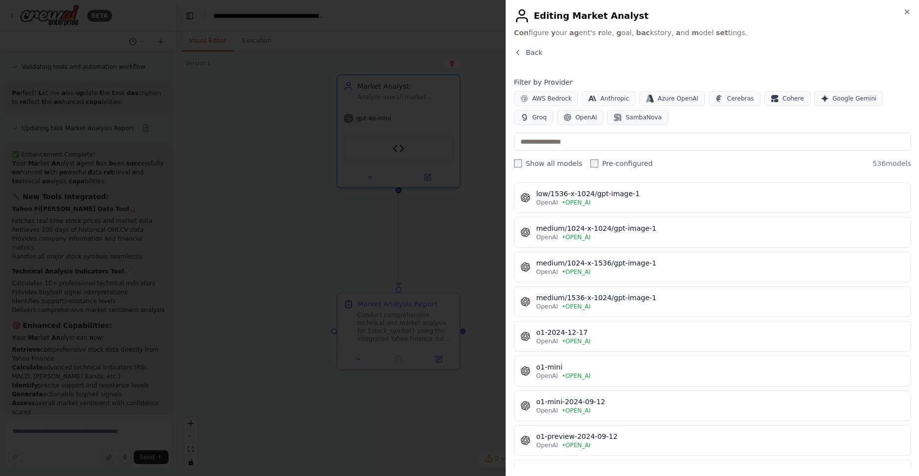
scroll to position [2557, 0]
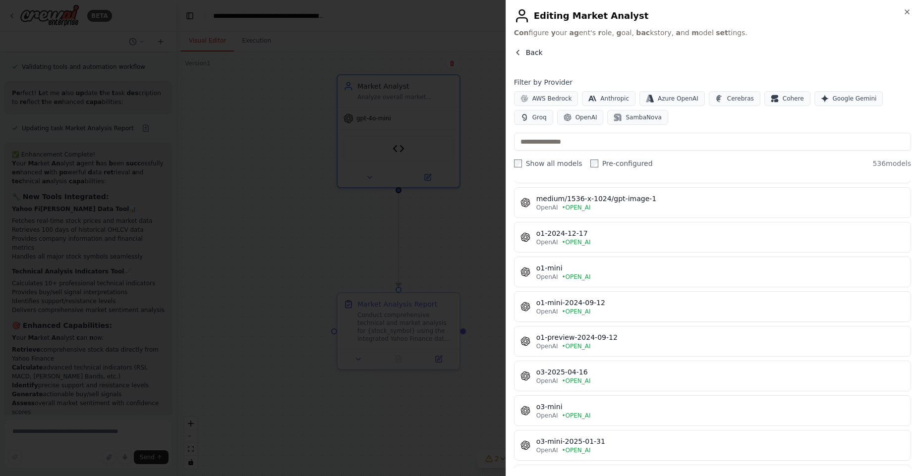
click at [539, 51] on span "Back" at bounding box center [534, 53] width 17 height 10
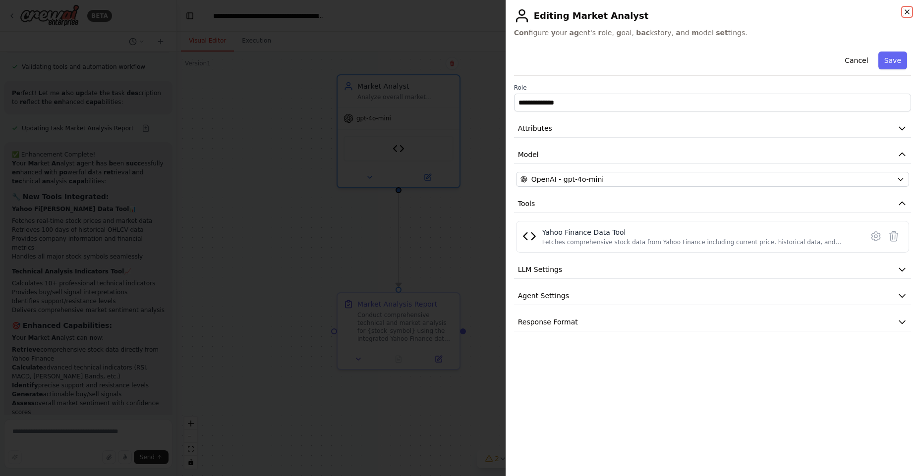
click at [905, 11] on icon "button" at bounding box center [907, 12] width 8 height 8
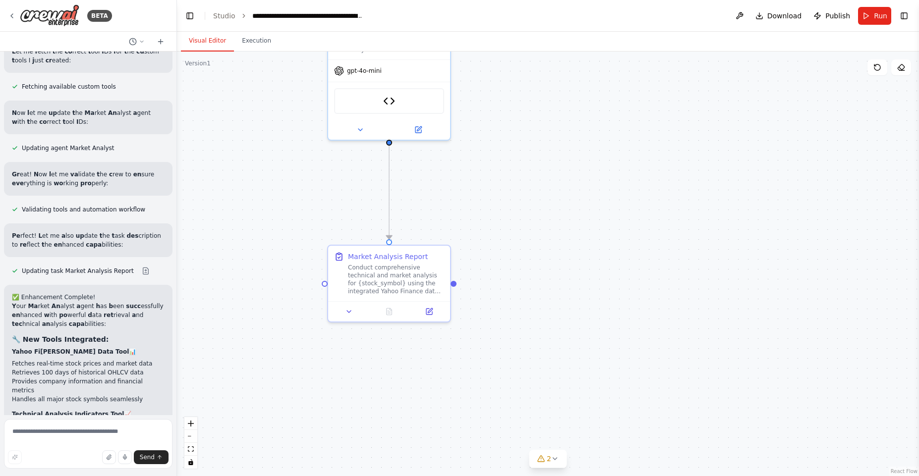
drag, startPoint x: 286, startPoint y: 166, endPoint x: 293, endPoint y: 105, distance: 60.9
click at [293, 105] on div ".deletable-edge-delete-btn { width: 20px; height: 20px; border: 0px solid #ffff…" at bounding box center [548, 264] width 742 height 425
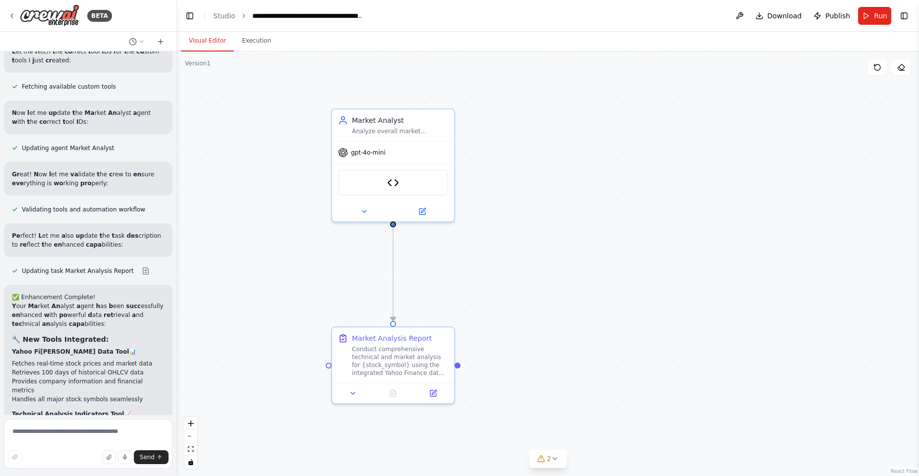
drag, startPoint x: 458, startPoint y: 164, endPoint x: 463, endPoint y: 246, distance: 81.9
click at [463, 246] on div ".deletable-edge-delete-btn { width: 20px; height: 20px; border: 0px solid #ffff…" at bounding box center [548, 264] width 742 height 425
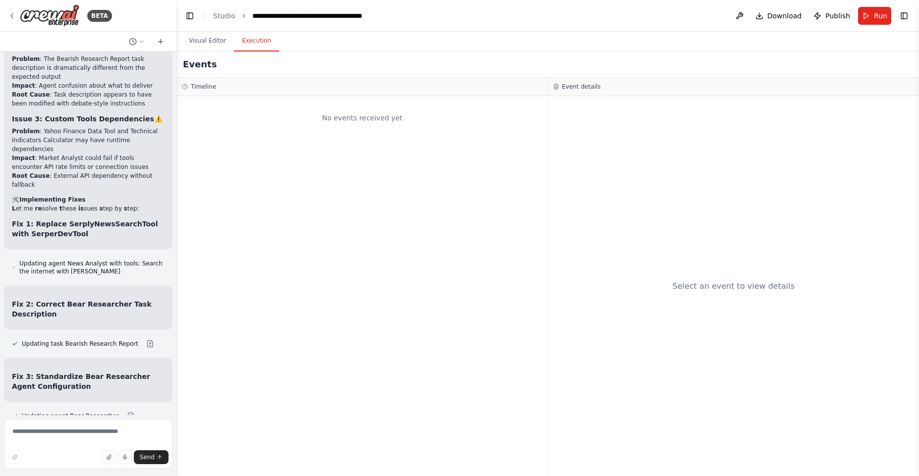
click at [261, 41] on button "Execution" at bounding box center [256, 41] width 45 height 21
click at [200, 44] on button "Visual Editor" at bounding box center [207, 41] width 53 height 21
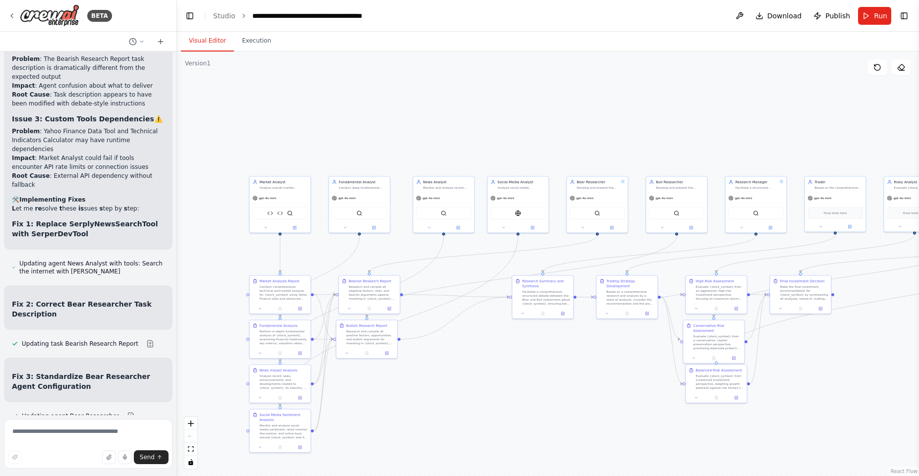
drag, startPoint x: 720, startPoint y: 262, endPoint x: 534, endPoint y: 329, distance: 197.8
click at [529, 345] on div ".deletable-edge-delete-btn { width: 20px; height: 20px; border: 0px solid #ffff…" at bounding box center [548, 264] width 742 height 425
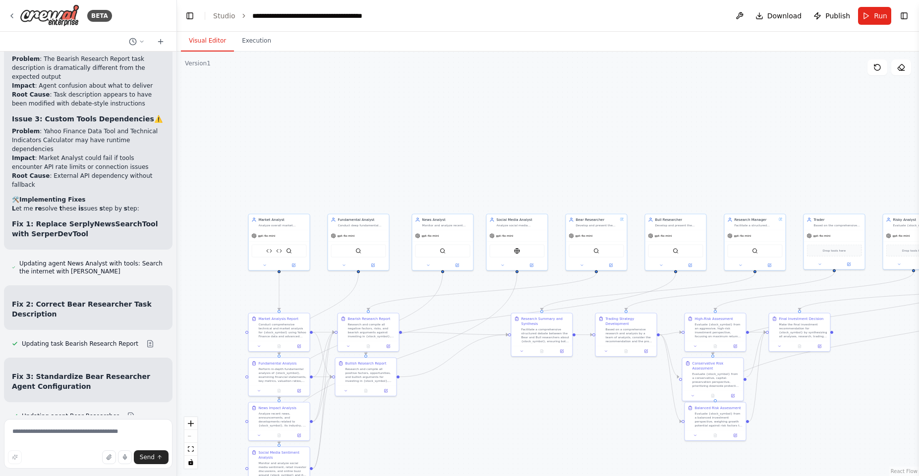
drag, startPoint x: 751, startPoint y: 112, endPoint x: 750, endPoint y: 150, distance: 38.2
click at [750, 150] on div ".deletable-edge-delete-btn { width: 20px; height: 20px; border: 0px solid #ffff…" at bounding box center [548, 264] width 742 height 425
click at [588, 185] on div ".deletable-edge-delete-btn { width: 20px; height: 20px; border: 0px solid #ffff…" at bounding box center [548, 264] width 742 height 425
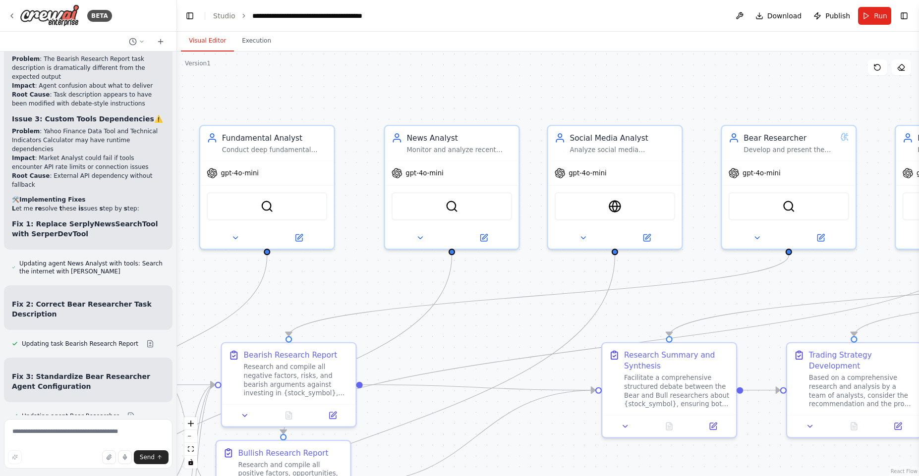
drag, startPoint x: 588, startPoint y: 185, endPoint x: 765, endPoint y: 60, distance: 217.3
click at [770, 63] on div ".deletable-edge-delete-btn { width: 20px; height: 20px; border: 0px solid #ffff…" at bounding box center [548, 264] width 742 height 425
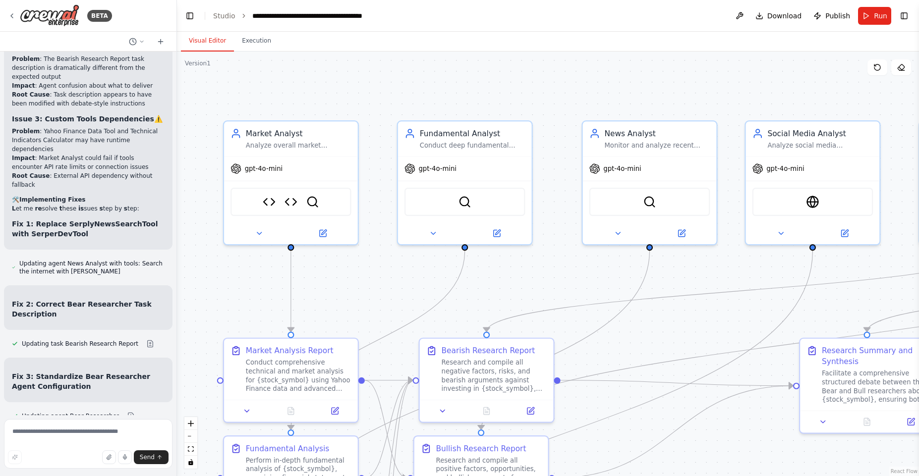
drag, startPoint x: 387, startPoint y: 116, endPoint x: 584, endPoint y: 112, distance: 197.3
click at [584, 112] on div ".deletable-edge-delete-btn { width: 20px; height: 20px; border: 0px solid #ffff…" at bounding box center [548, 264] width 742 height 425
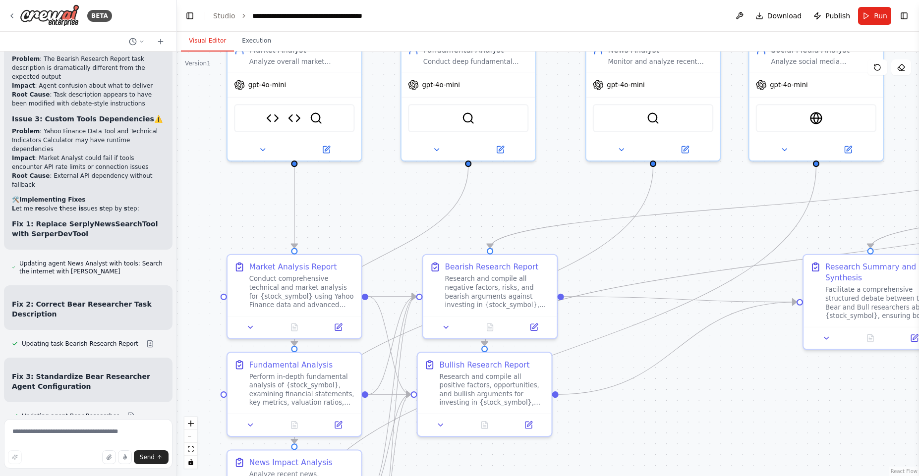
drag, startPoint x: 557, startPoint y: 177, endPoint x: 558, endPoint y: 93, distance: 83.8
click at [561, 93] on div ".deletable-edge-delete-btn { width: 20px; height: 20px; border: 0px solid #ffff…" at bounding box center [548, 264] width 742 height 425
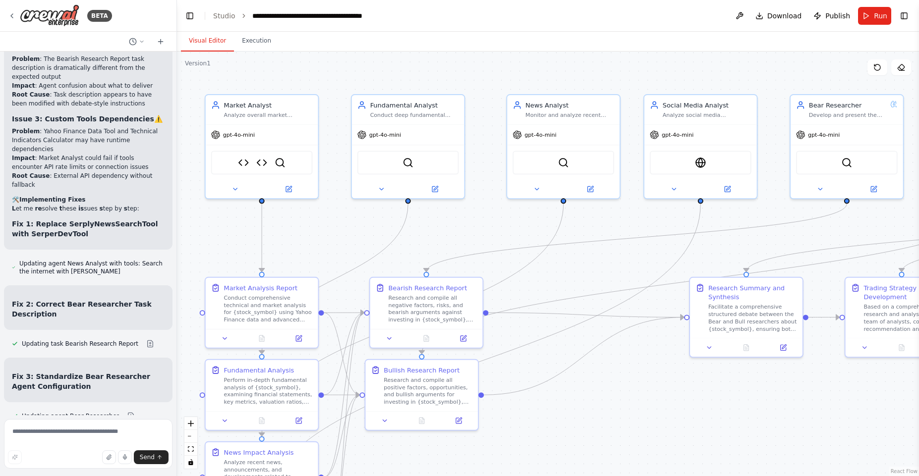
drag, startPoint x: 355, startPoint y: 179, endPoint x: 313, endPoint y: 215, distance: 54.9
click at [313, 215] on div ".deletable-edge-delete-btn { width: 20px; height: 20px; border: 0px solid #ffff…" at bounding box center [548, 264] width 742 height 425
click at [790, 18] on span "Download" at bounding box center [784, 16] width 35 height 10
drag, startPoint x: 734, startPoint y: 458, endPoint x: 844, endPoint y: 457, distance: 110.0
click at [844, 455] on div "Please wait while we generate the code." at bounding box center [787, 456] width 120 height 8
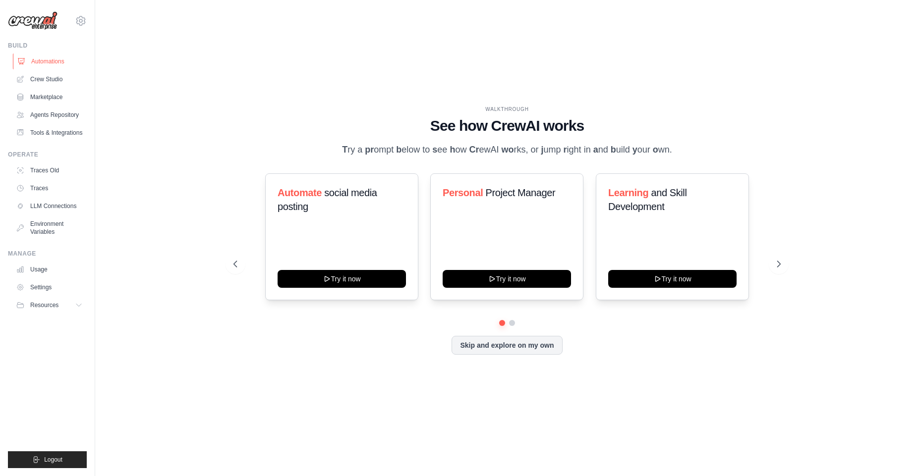
click at [57, 63] on link "Automations" at bounding box center [50, 62] width 75 height 16
click at [52, 99] on link "Marketplace" at bounding box center [50, 97] width 75 height 16
